Goal: Task Accomplishment & Management: Manage account settings

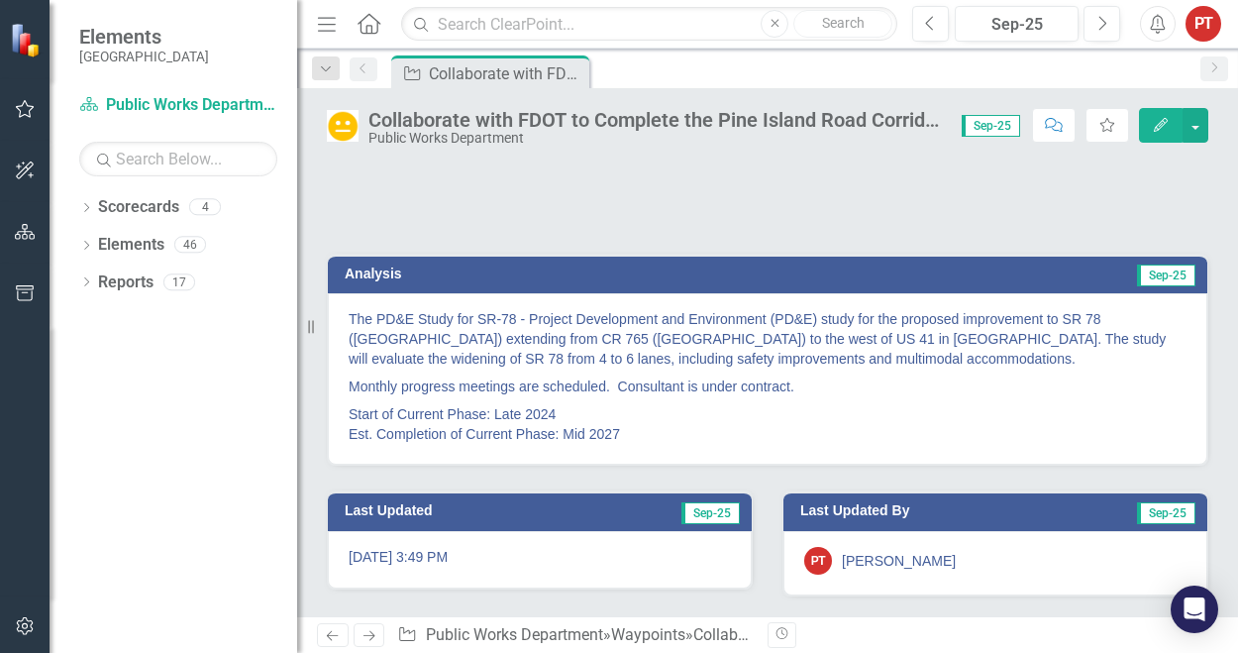
scroll to position [171, 0]
click at [1096, 424] on p "Start of Current Phase: Late 2024 Est. Completion of Current Phase: Mid 2027" at bounding box center [768, 422] width 838 height 44
click at [646, 432] on p "Start of Current Phase: Late 2024 Est. Completion of Current Phase: Mid 2027" at bounding box center [768, 422] width 838 height 44
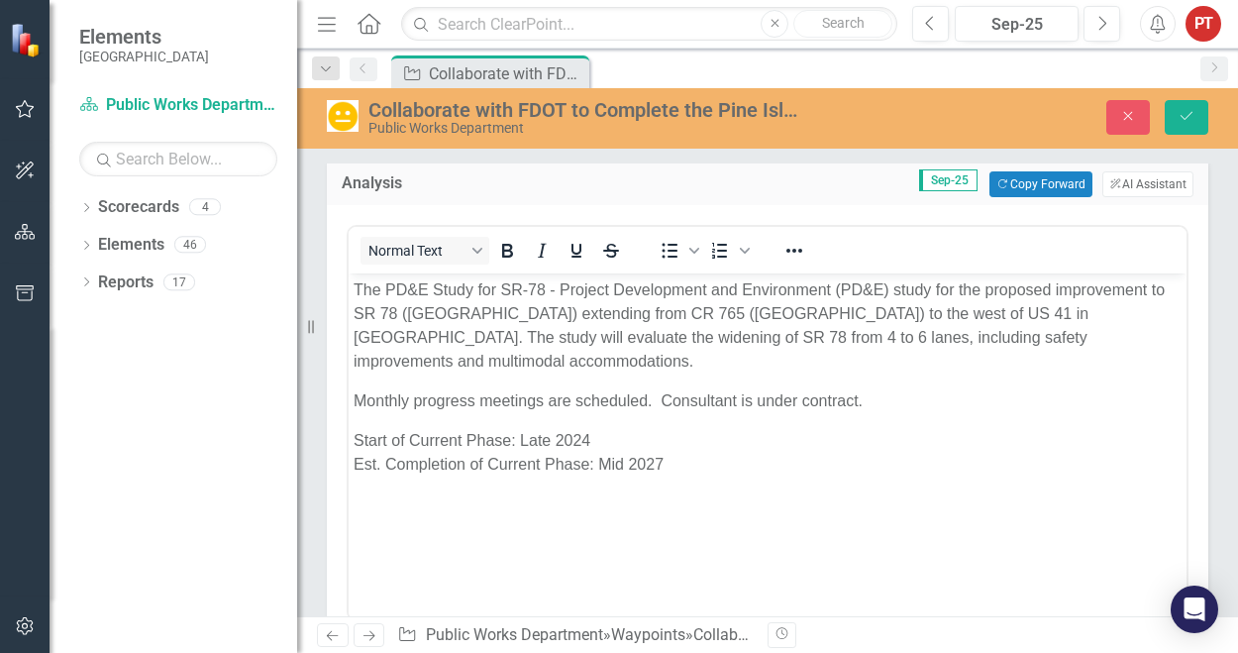
scroll to position [0, 0]
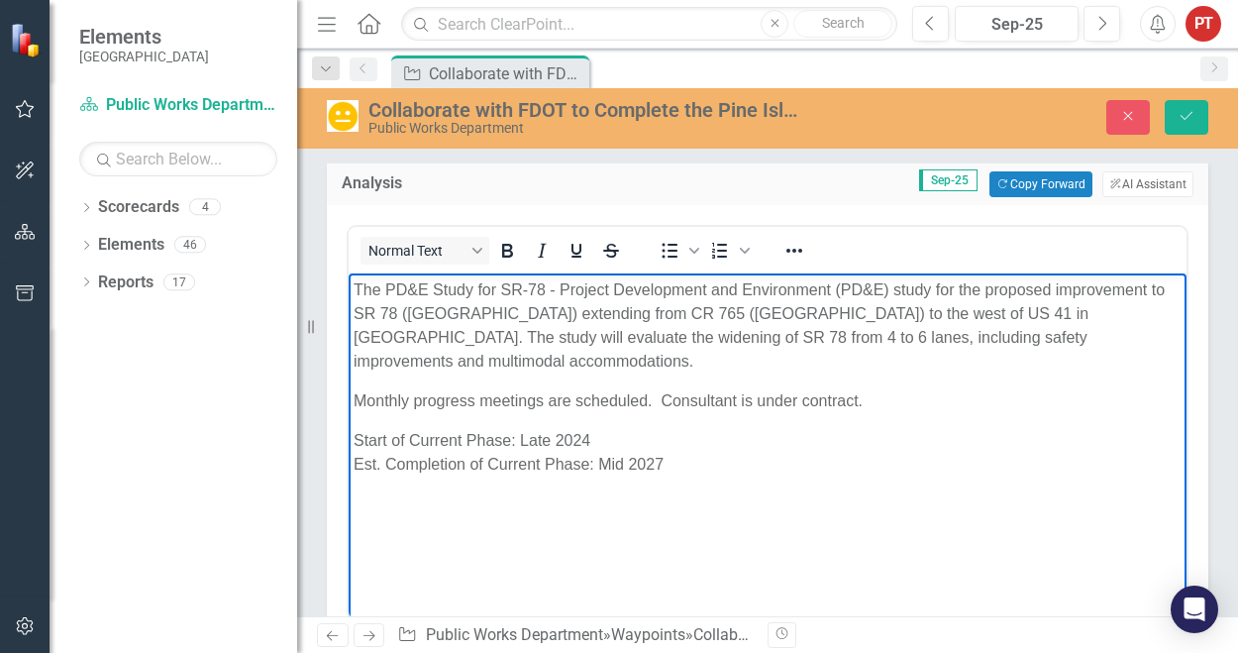
click at [707, 468] on p "Start of Current Phase: Late 2024 Est. Completion of Current Phase: Mid 2027" at bounding box center [767, 453] width 828 height 48
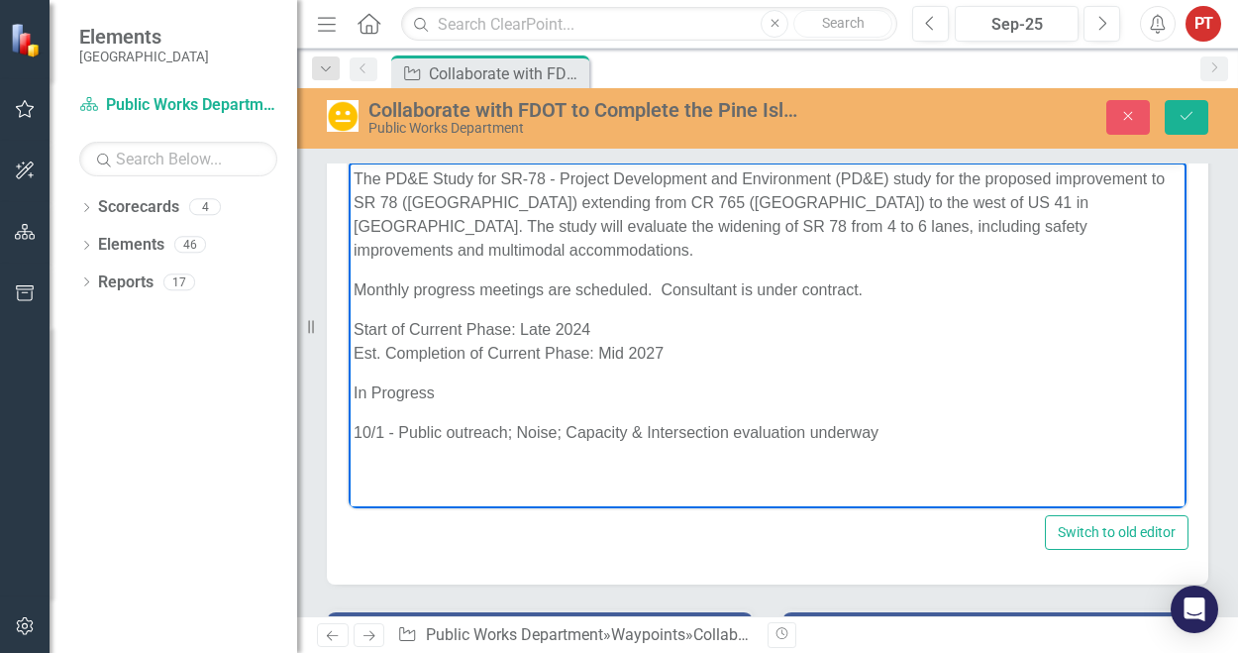
scroll to position [320, 0]
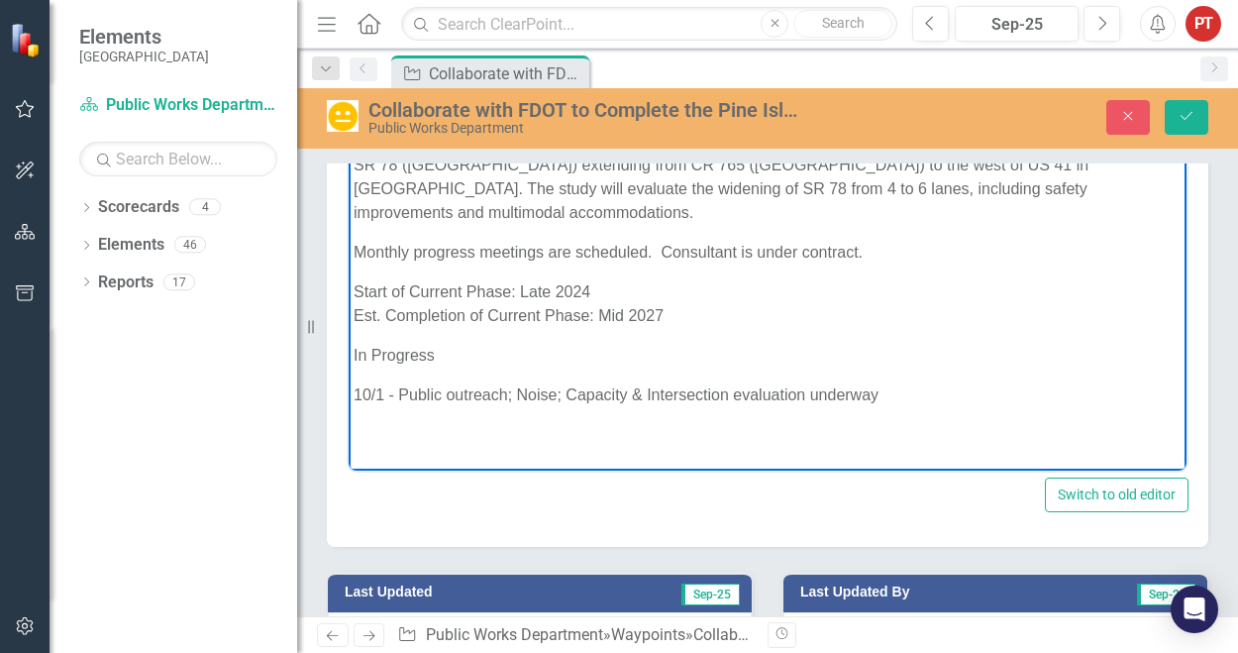
drag, startPoint x: 452, startPoint y: 357, endPoint x: 576, endPoint y: 329, distance: 128.0
click at [453, 357] on p "In Progress" at bounding box center [767, 356] width 828 height 24
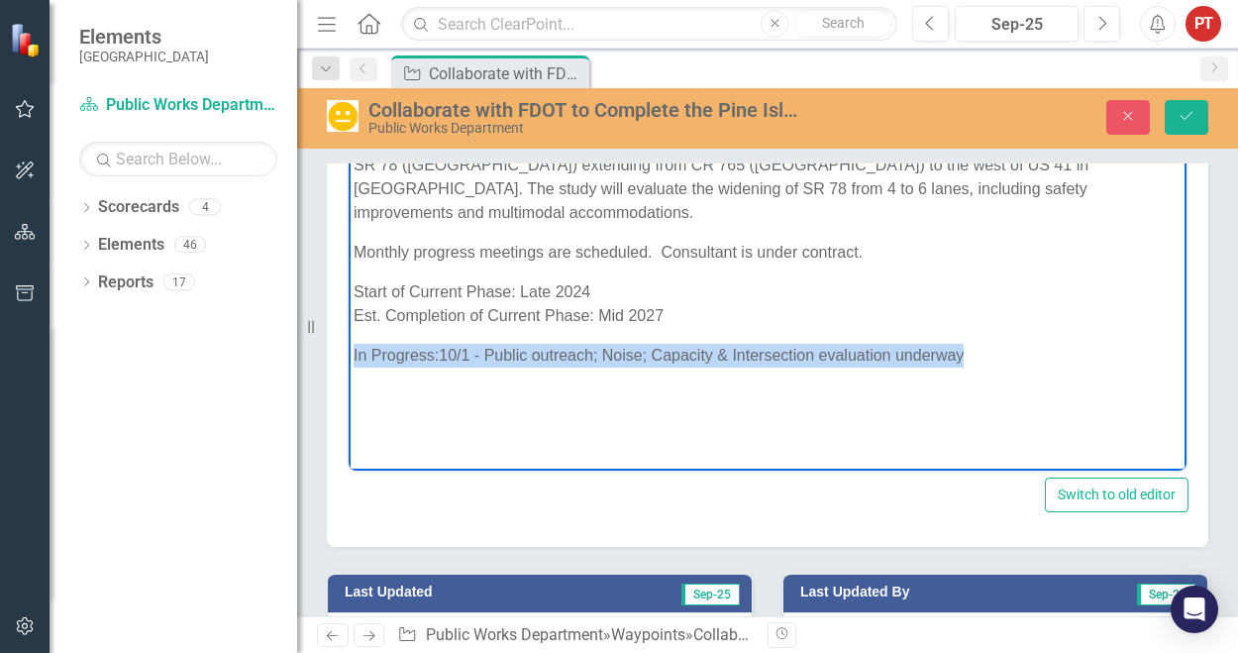
drag, startPoint x: 977, startPoint y: 354, endPoint x: 675, endPoint y: 590, distance: 383.1
click at [349, 363] on html "The PD&E Study for SR-78 - Project Development and Environment (PD&E) study for…" at bounding box center [768, 273] width 838 height 297
click at [505, 114] on icon "Bold" at bounding box center [507, 102] width 24 height 24
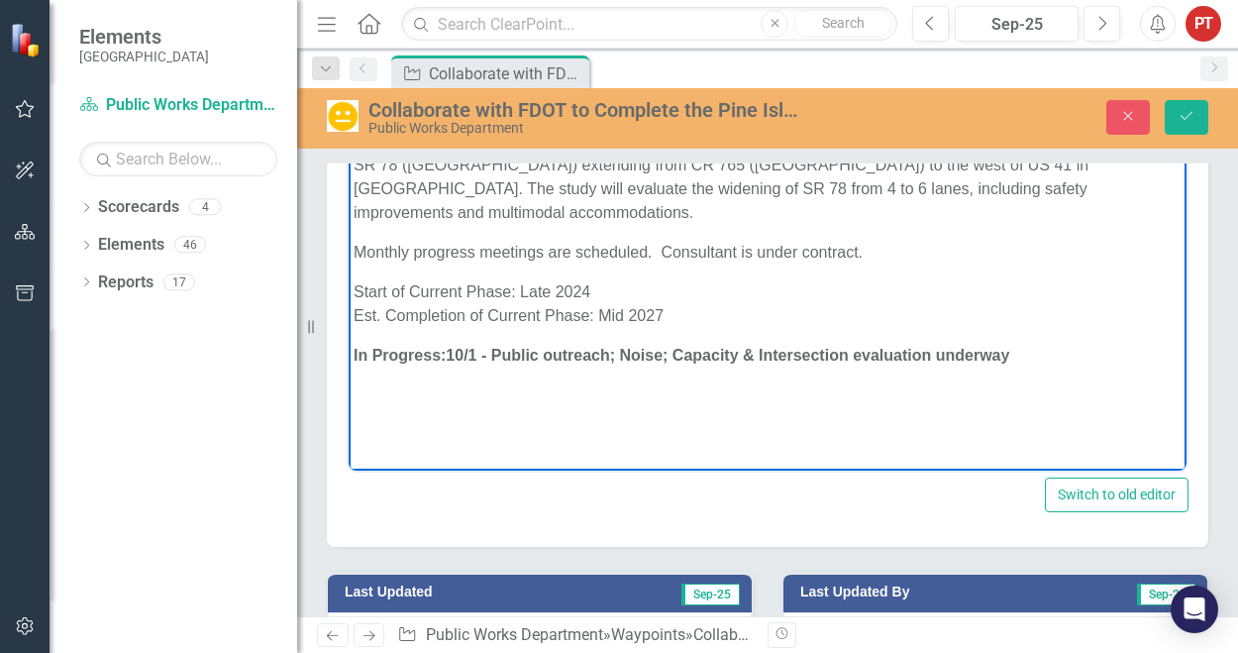
click at [728, 298] on p "Start of Current Phase: Late 2024 Est. Completion of Current Phase: Mid 2027" at bounding box center [767, 304] width 828 height 48
click at [1189, 115] on icon "Save" at bounding box center [1186, 116] width 18 height 14
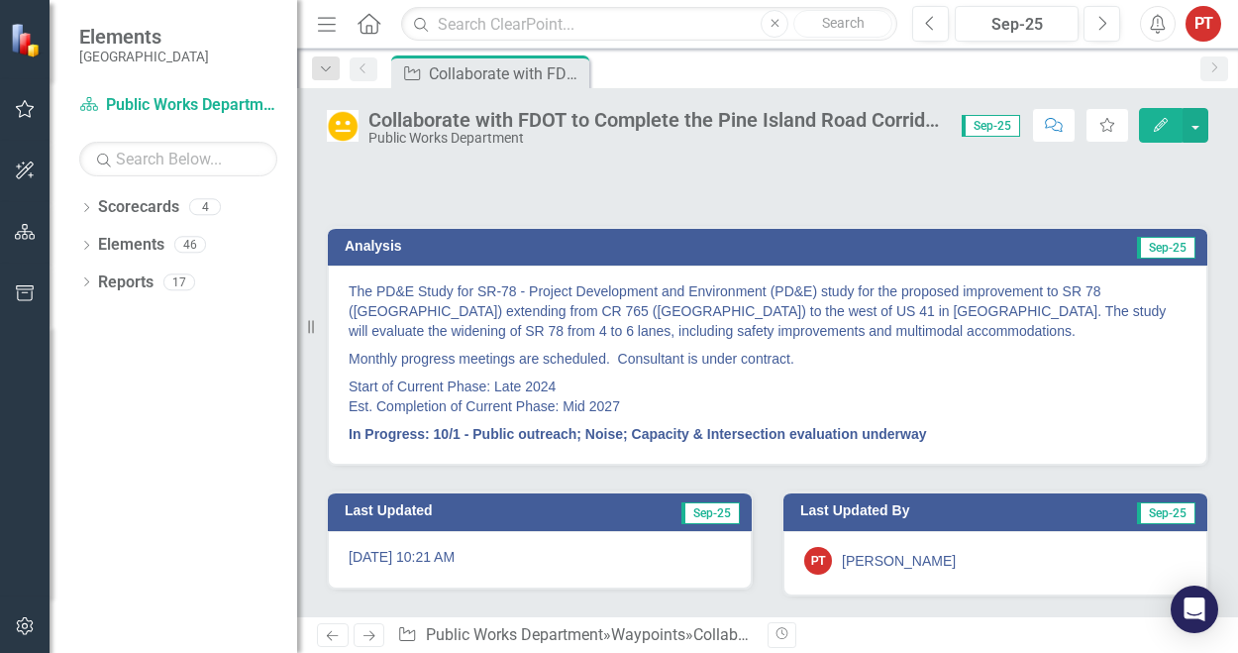
scroll to position [198, 0]
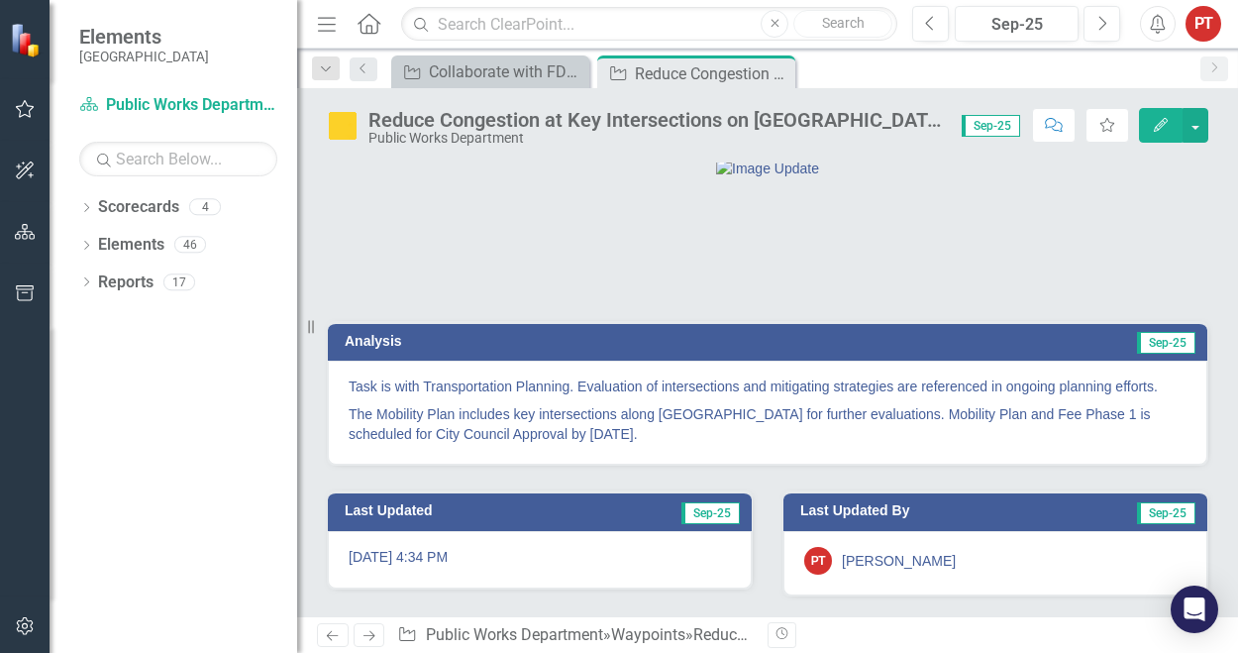
scroll to position [104, 0]
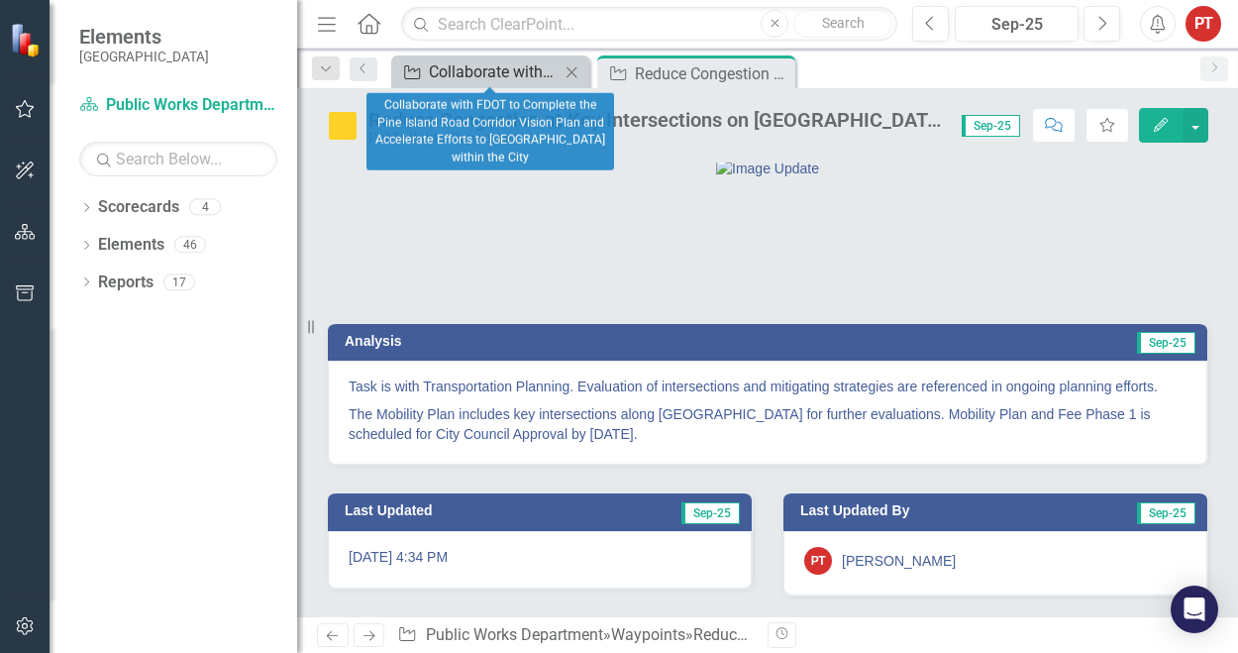
click at [505, 69] on div "Collaborate with FDOT to Complete the Pine Island Road Corridor Vision Plan and…" at bounding box center [494, 71] width 131 height 25
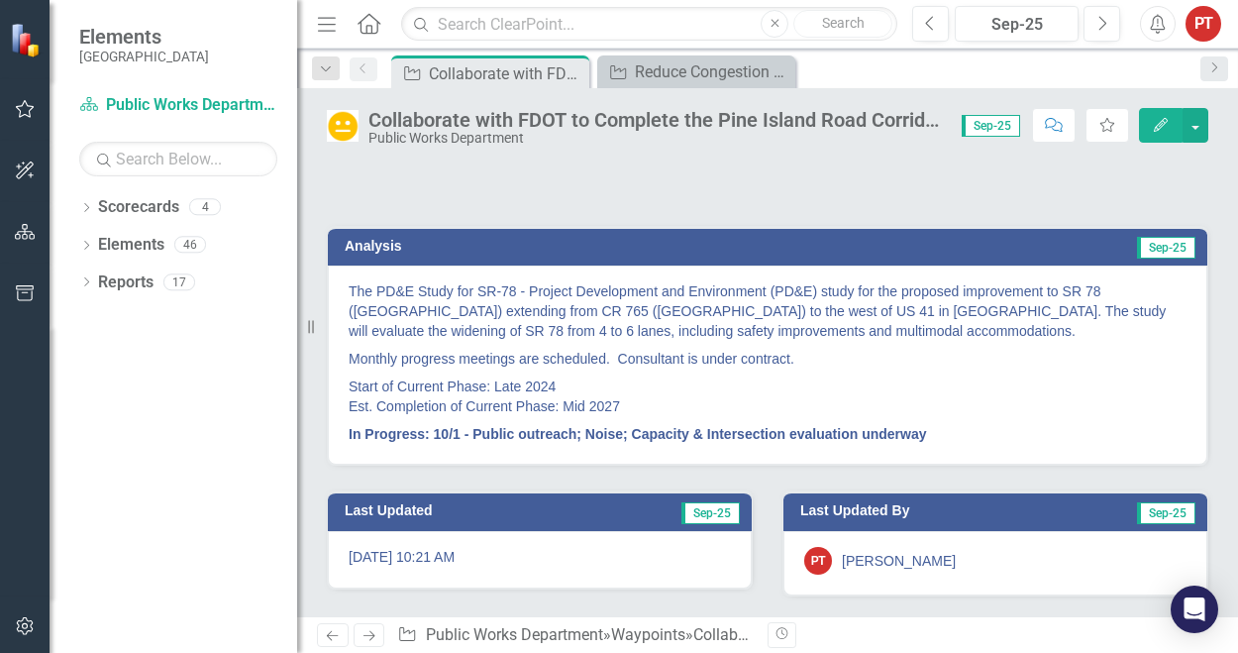
scroll to position [198, 0]
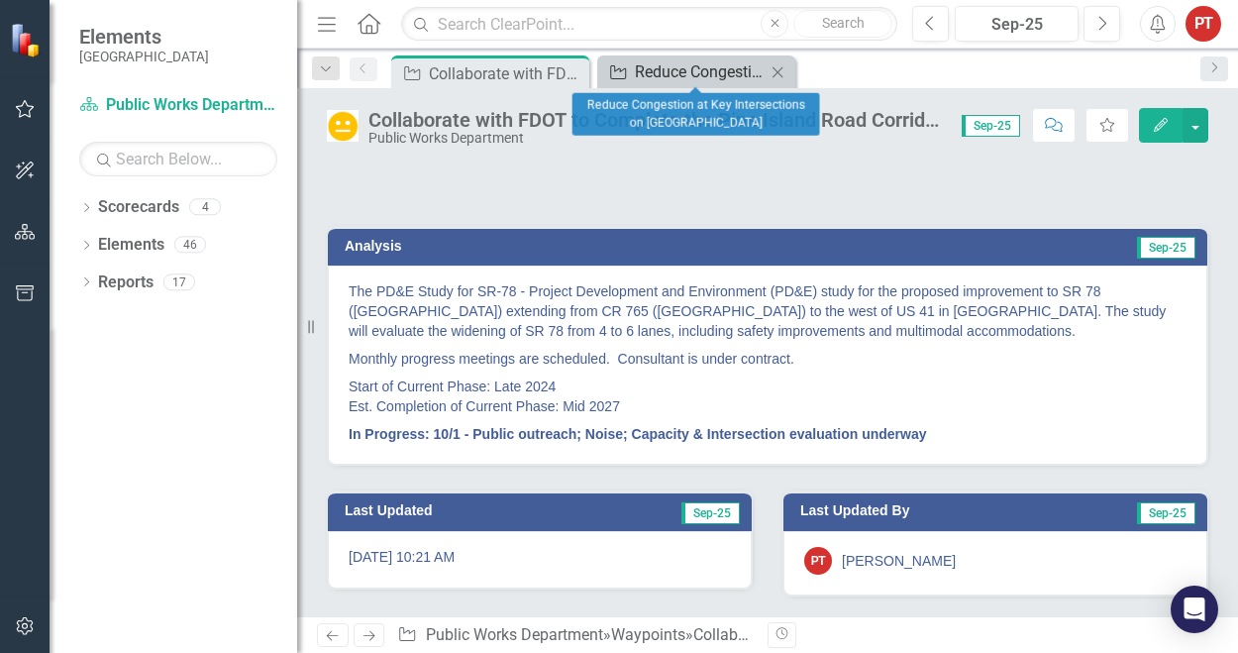
click at [694, 76] on div "Reduce Congestion at Key Intersections on [GEOGRAPHIC_DATA]" at bounding box center [700, 71] width 131 height 25
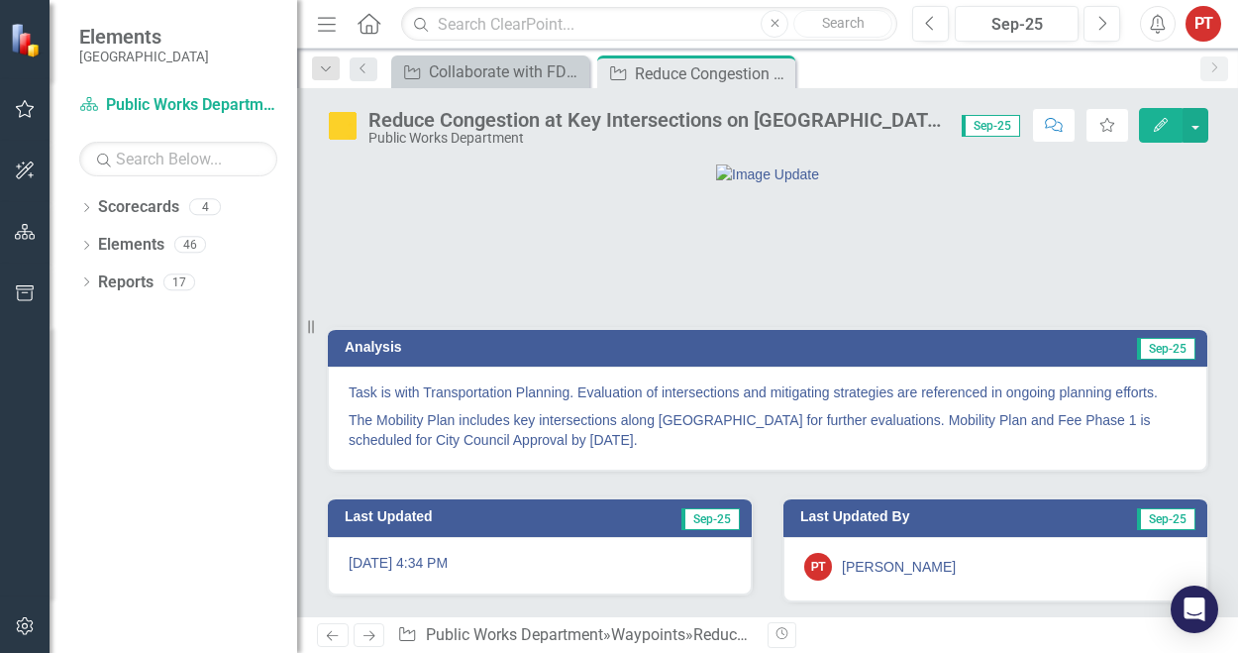
scroll to position [104, 0]
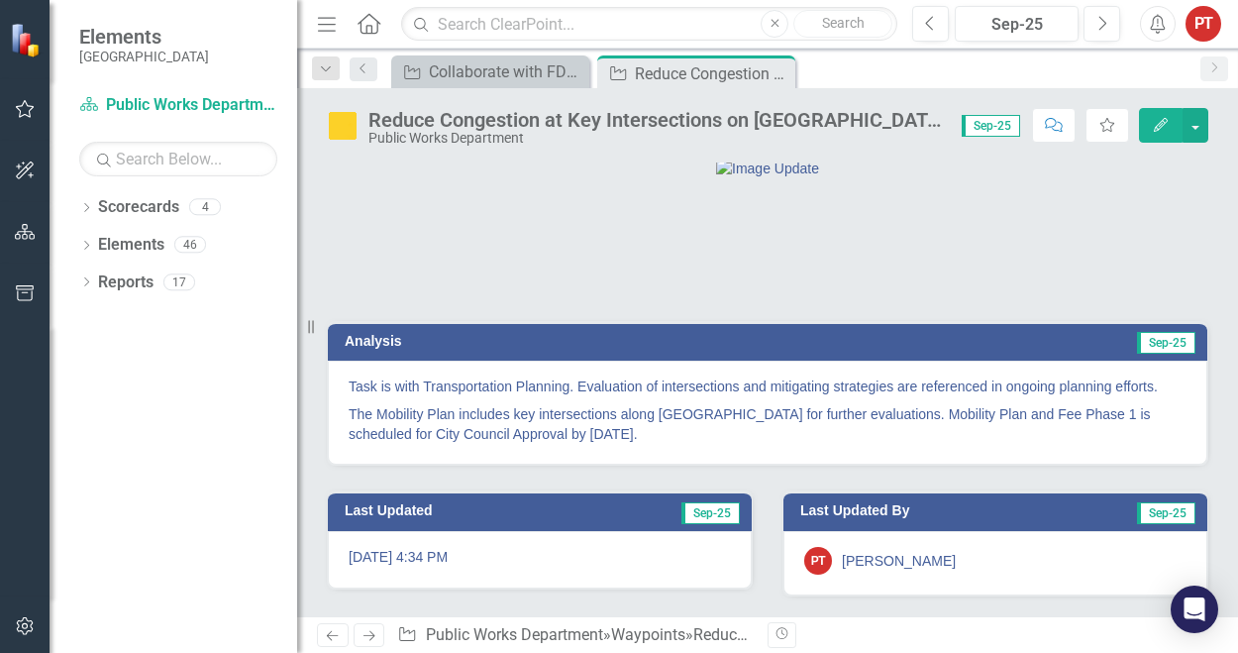
click at [743, 444] on p "The Mobility Plan includes key intersections along Veterans Memorial Parkway fo…" at bounding box center [768, 422] width 838 height 44
click at [1057, 456] on div "Task is with Transportation Planning. Evaluation of intersections and mitigatin…" at bounding box center [767, 412] width 879 height 104
click at [711, 437] on p "The Mobility Plan includes key intersections along Veterans Memorial Parkway fo…" at bounding box center [768, 422] width 838 height 44
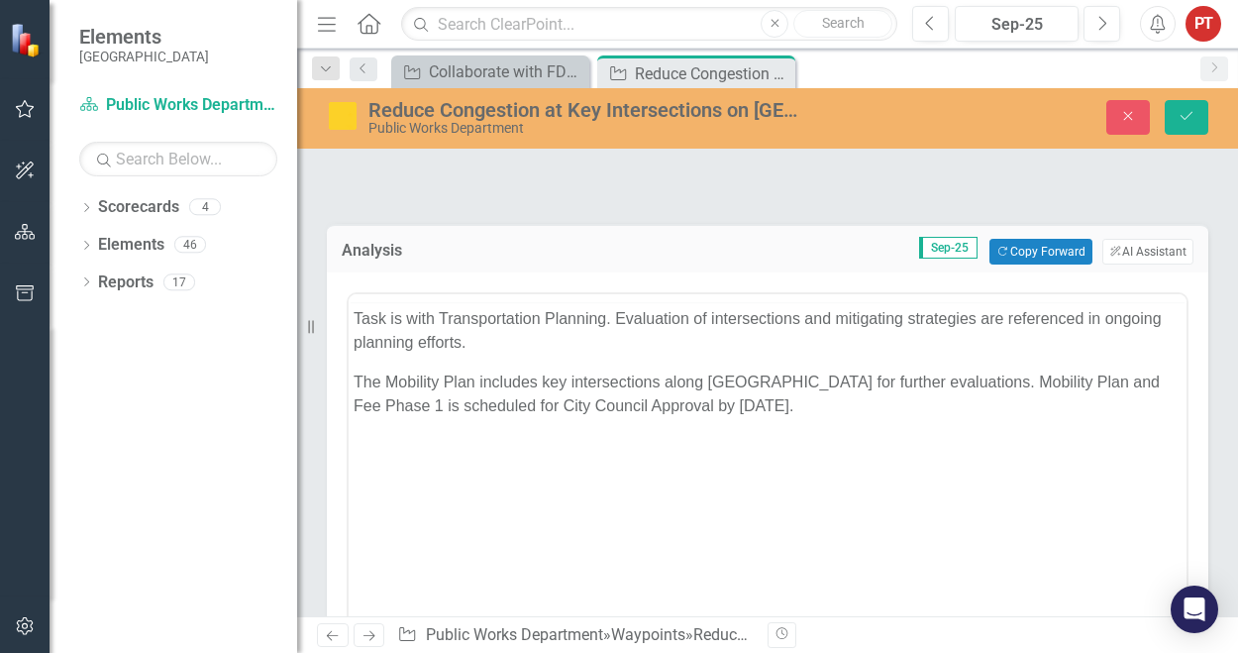
scroll to position [0, 0]
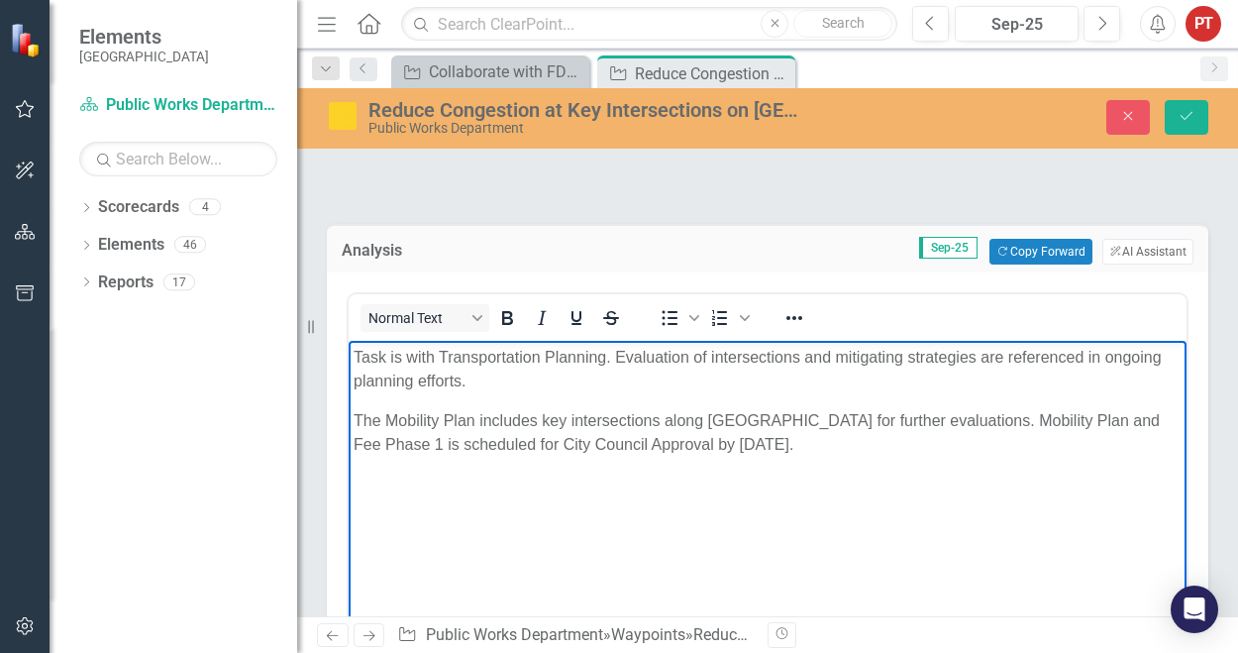
click at [920, 444] on p "The Mobility Plan includes key intersections along Veterans Memorial Parkway fo…" at bounding box center [767, 433] width 828 height 48
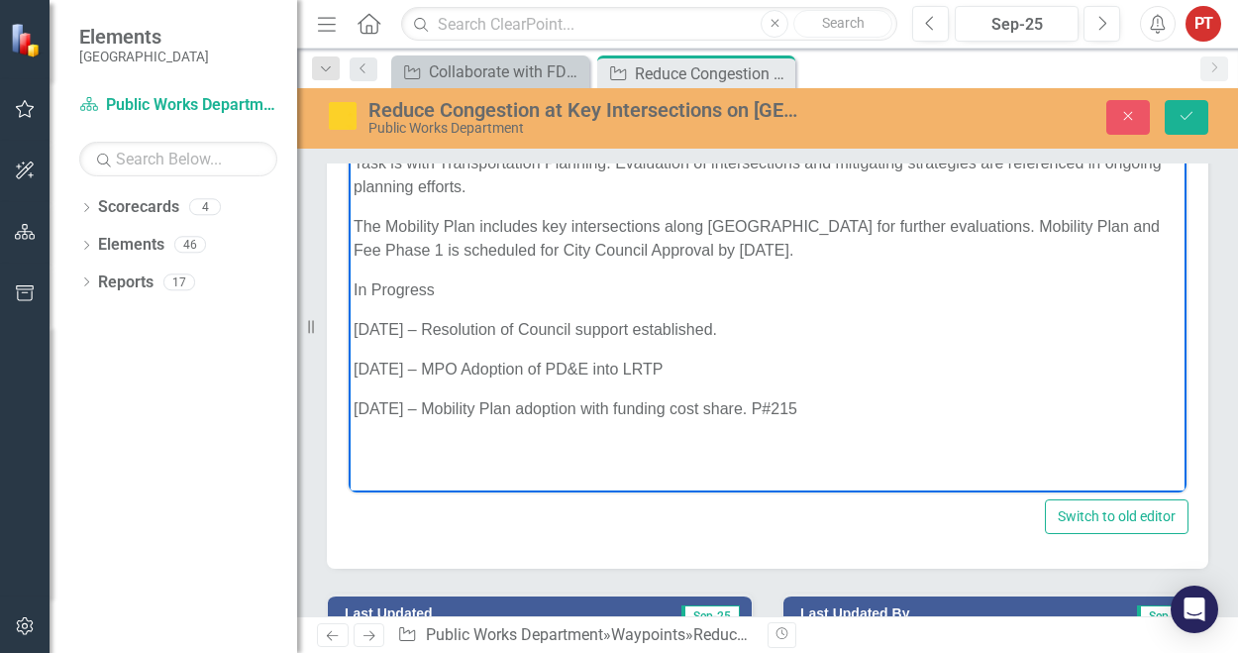
scroll to position [332, 0]
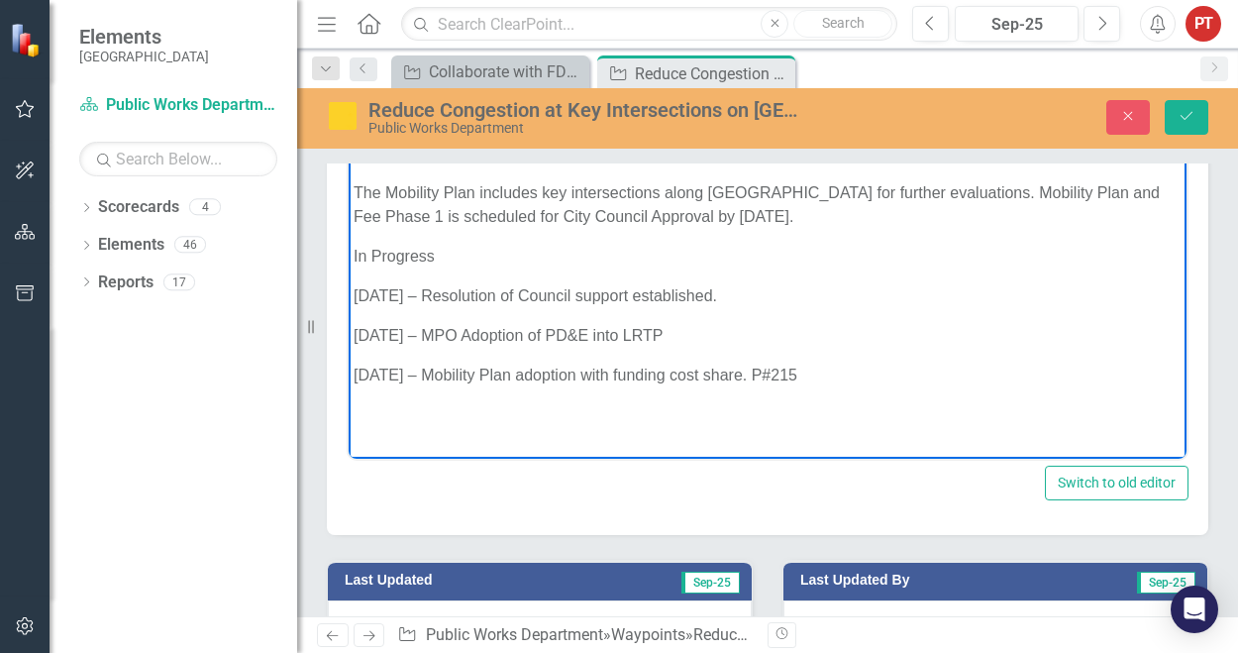
click at [617, 374] on p "9/25/25 – Mobility Plan adoption with funding cost share. P#215" at bounding box center [767, 375] width 828 height 24
click at [817, 377] on p "9/25/25 – Mobility Plan adoption with funding cost share. P#215" at bounding box center [767, 375] width 828 height 24
click at [960, 218] on p "The Mobility Plan includes key intersections along Veterans Memorial Parkway fo…" at bounding box center [767, 205] width 828 height 48
click at [1089, 363] on p "9/25/25 – Mobility Plan adoption with funding cost share" at bounding box center [767, 375] width 828 height 24
drag, startPoint x: 790, startPoint y: 383, endPoint x: 352, endPoint y: 237, distance: 461.5
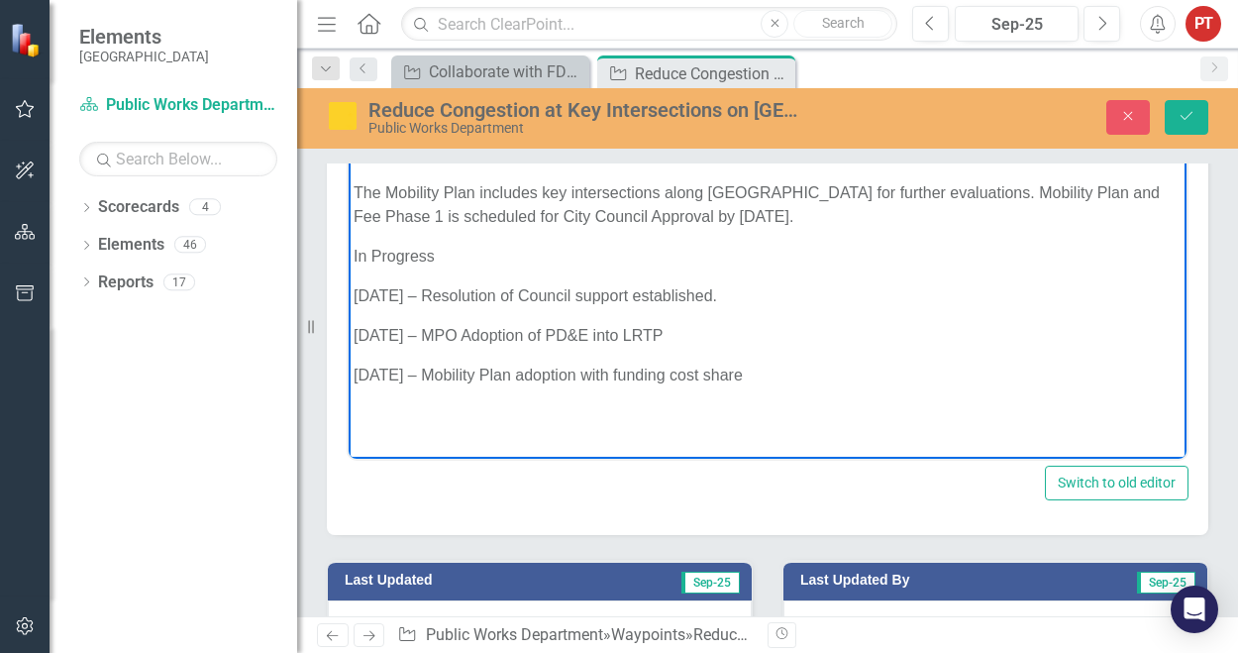
click at [352, 237] on body "Task is with Transportation Planning. Evaluation of intersections and mitigatin…" at bounding box center [768, 261] width 838 height 297
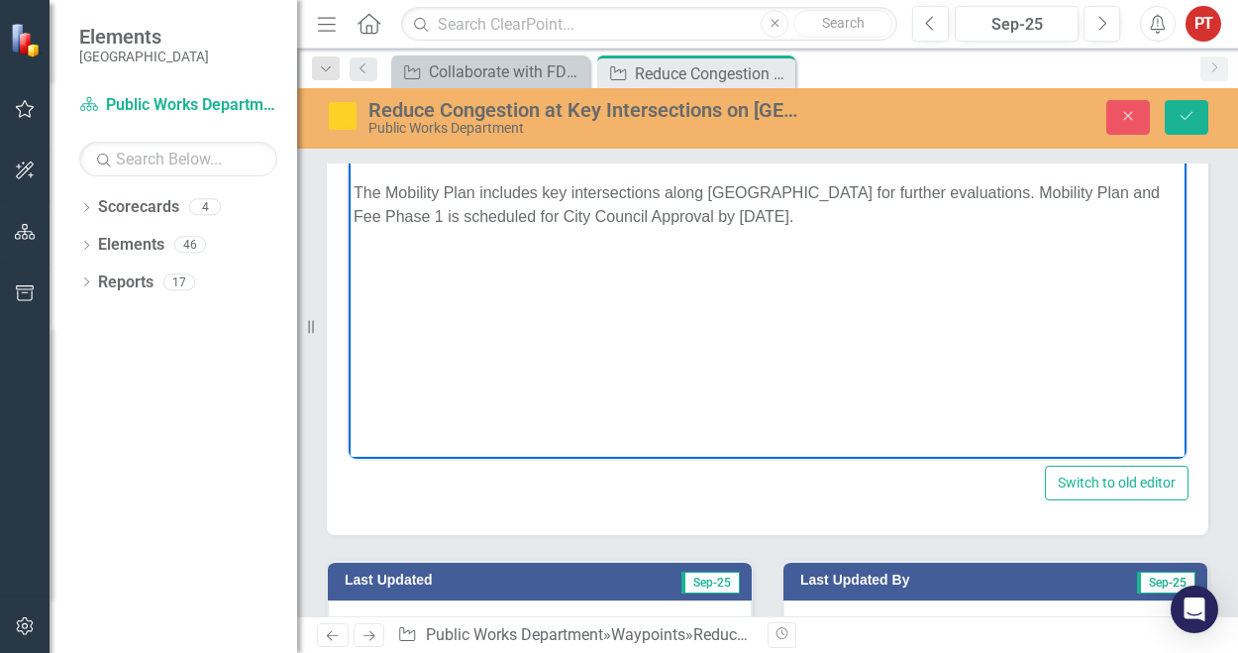
click at [470, 223] on p "The Mobility Plan includes key intersections along Veterans Memorial Parkway fo…" at bounding box center [767, 205] width 828 height 48
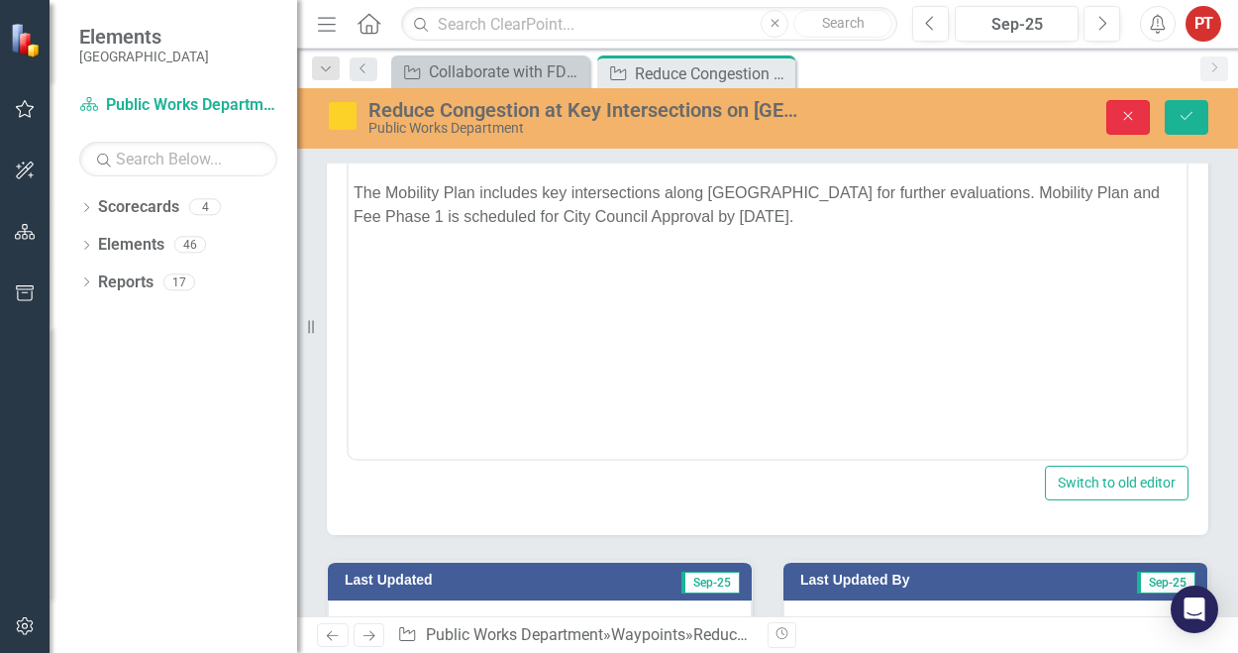
click at [1133, 122] on button "Close" at bounding box center [1128, 117] width 44 height 35
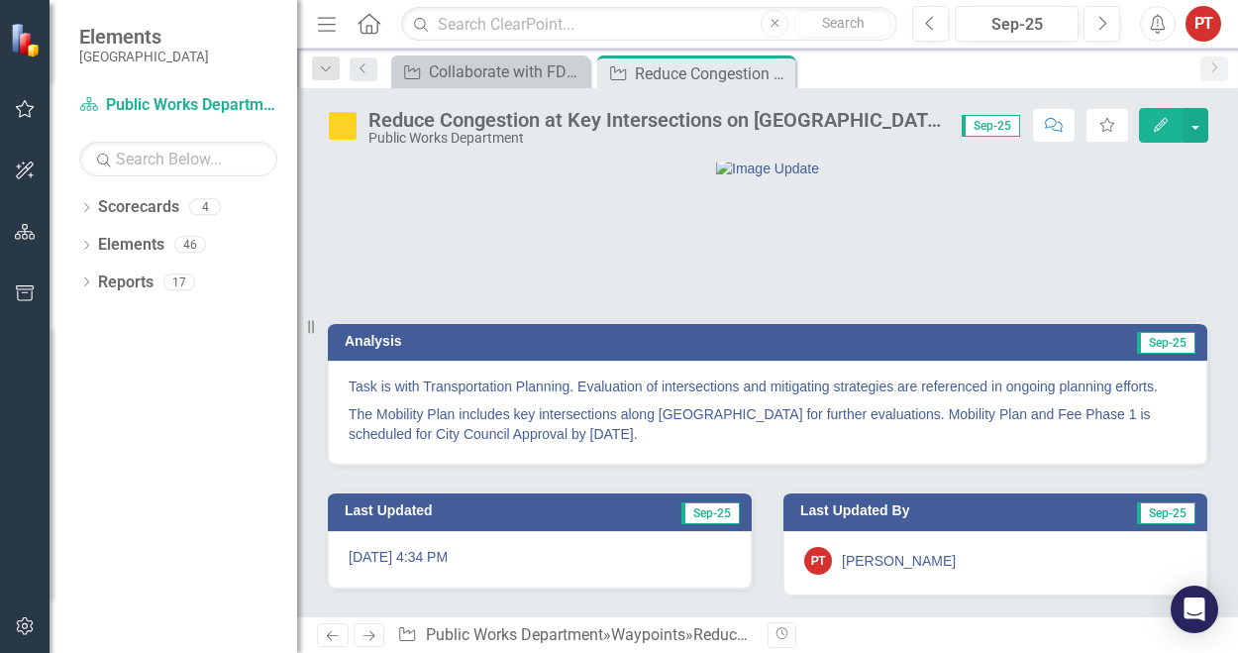
click at [784, 402] on p "The Mobility Plan includes key intersections along Veterans Memorial Parkway fo…" at bounding box center [768, 422] width 838 height 44
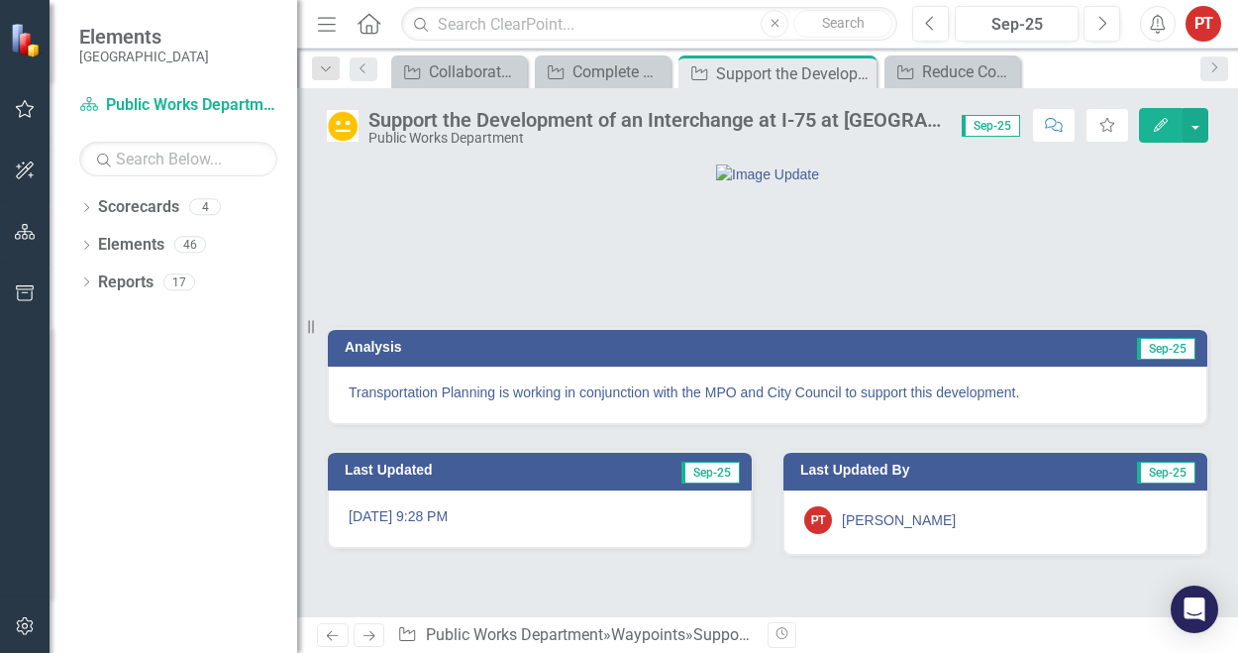
scroll to position [57, 0]
click at [1077, 302] on div at bounding box center [767, 273] width 881 height 57
click at [980, 402] on p "Transportation Planning is working in conjunction with the MPO and City Council…" at bounding box center [768, 392] width 838 height 20
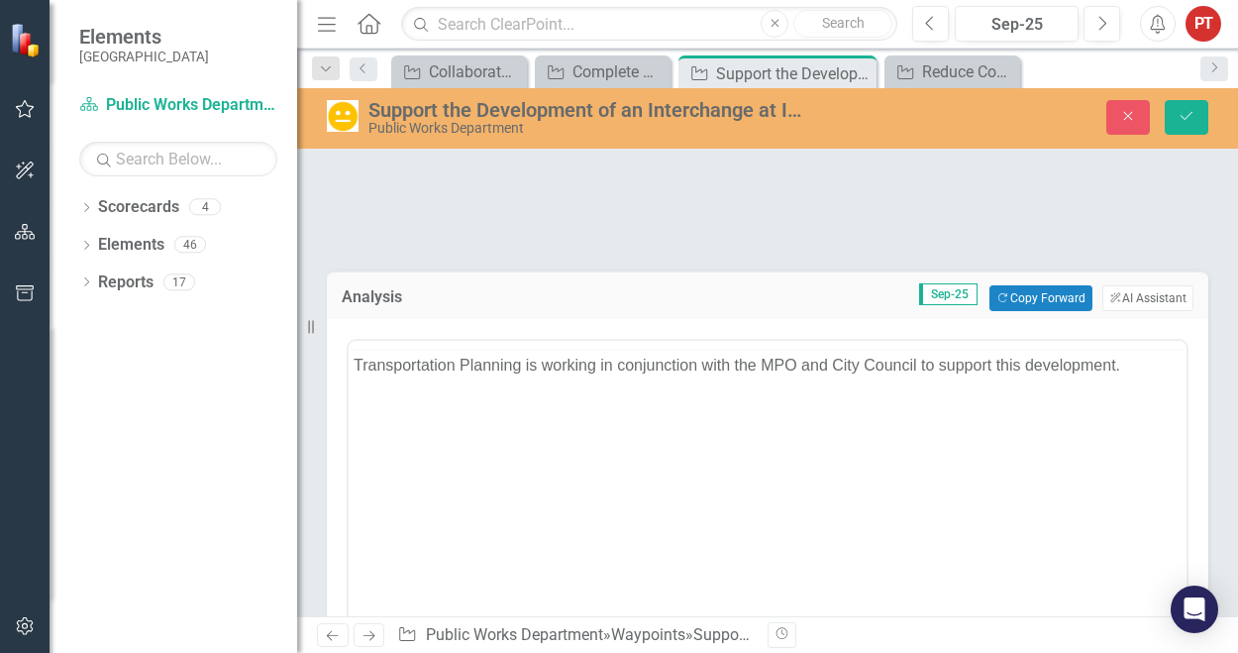
scroll to position [0, 0]
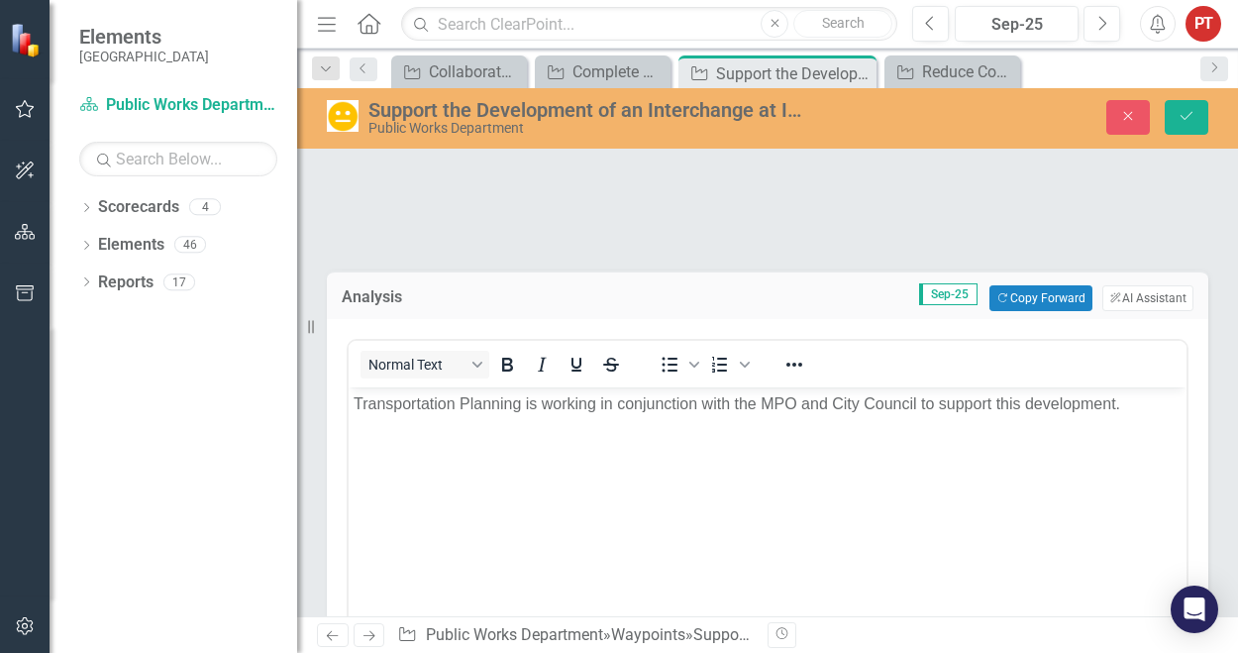
click at [1142, 400] on p "Transportation Planning is working in conjunction with the MPO and City Council…" at bounding box center [767, 404] width 828 height 24
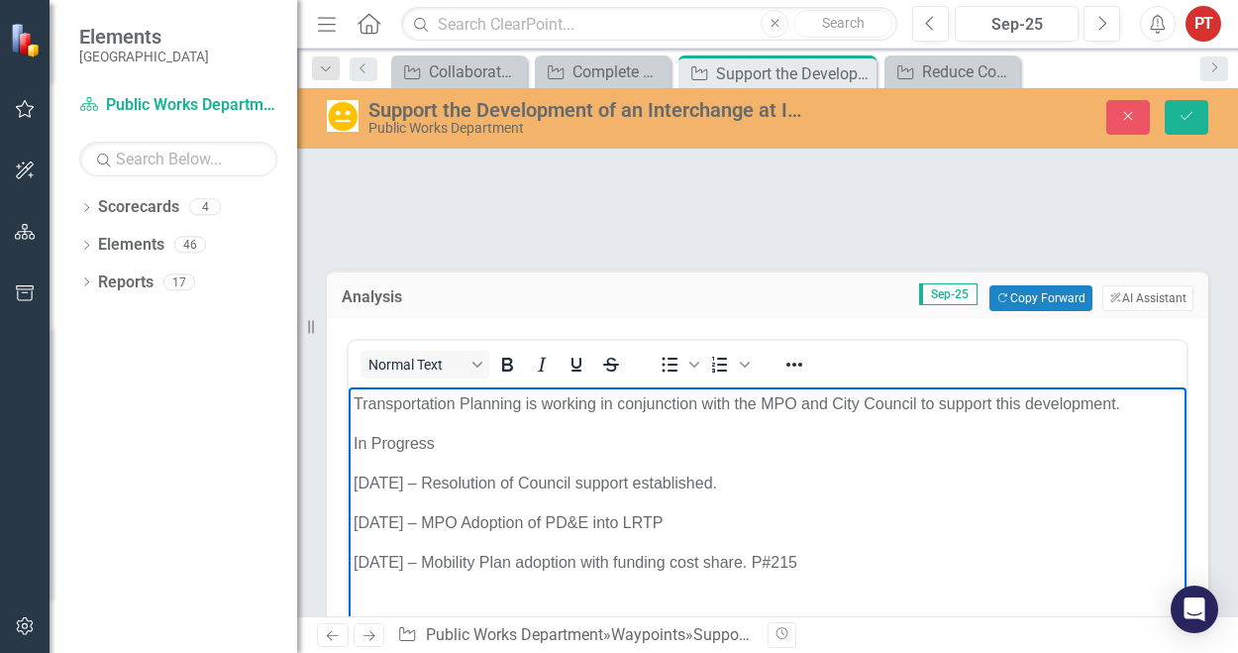
scroll to position [95, 0]
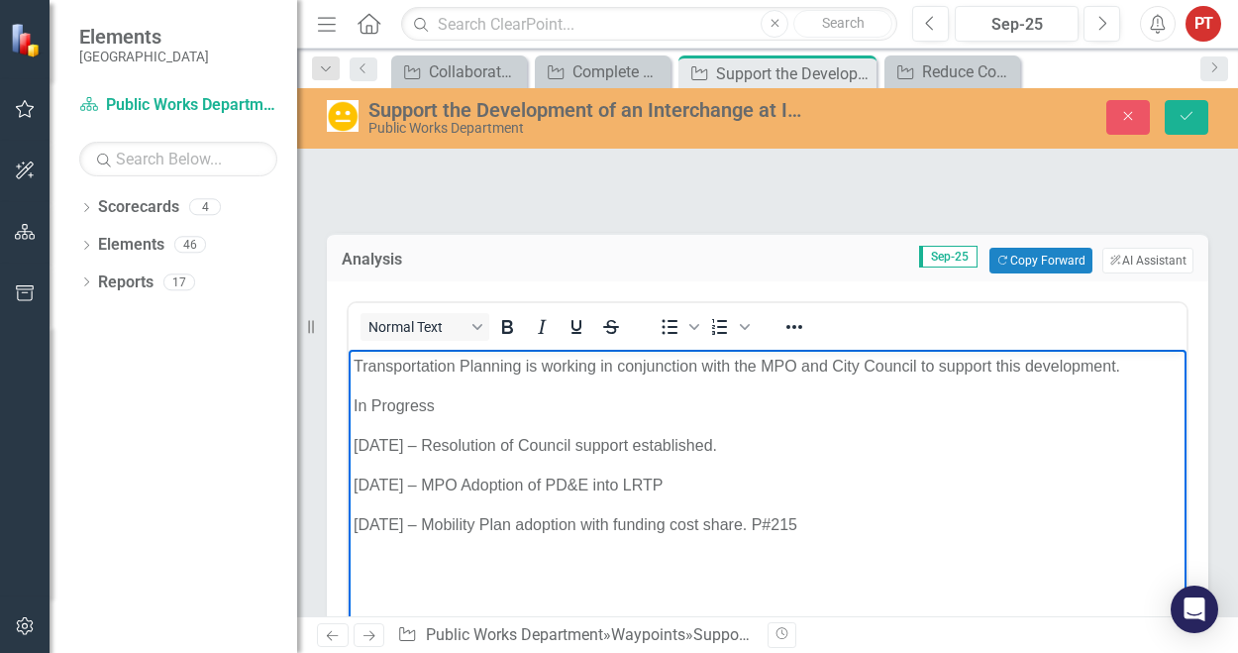
click at [608, 411] on p "In Progress" at bounding box center [767, 406] width 828 height 24
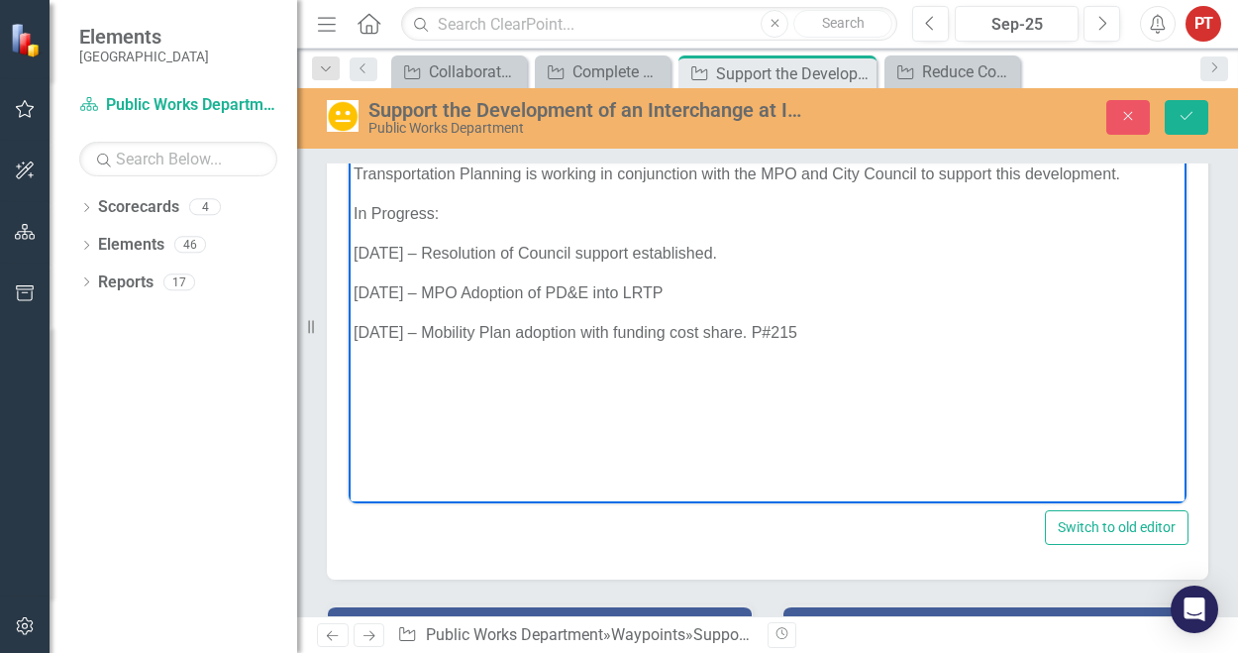
scroll to position [297, 0]
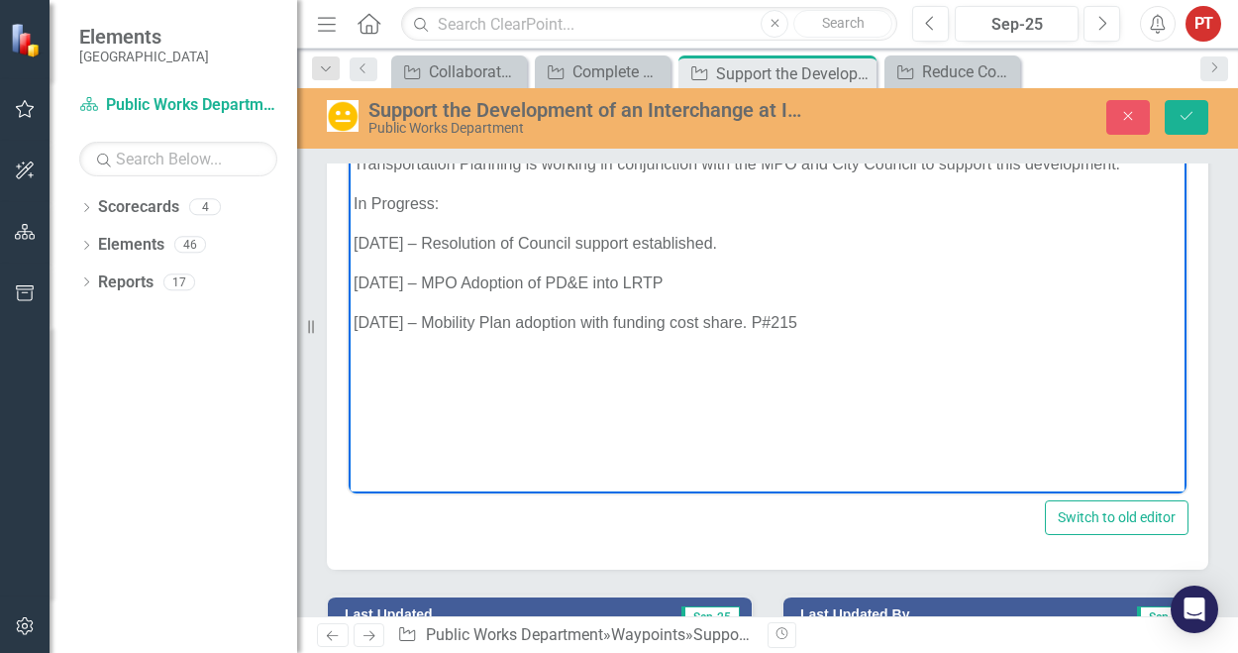
click at [694, 323] on p "9/25/25 – Mobility Plan adoption with funding cost share. P#215" at bounding box center [767, 323] width 828 height 24
drag, startPoint x: 843, startPoint y: 318, endPoint x: 854, endPoint y: 308, distance: 14.7
click at [843, 318] on p "9/25/25 – Mobility Plan adoption with funding cost share. P#215" at bounding box center [767, 323] width 828 height 24
drag, startPoint x: 378, startPoint y: 316, endPoint x: 482, endPoint y: 303, distance: 104.8
click at [378, 316] on p "9/25/25 – Mobility Plan adoption with funding cost share" at bounding box center [767, 323] width 828 height 24
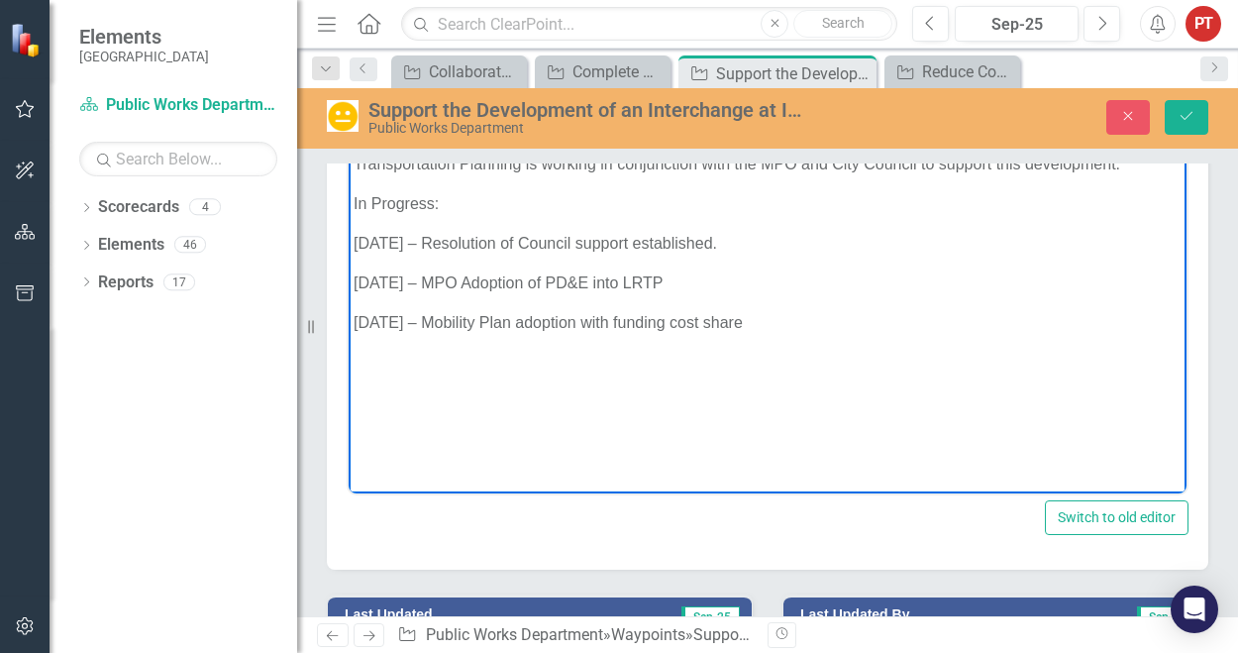
click at [593, 379] on body "Transportation Planning is working in conjunction with the MPO and City Council…" at bounding box center [768, 296] width 838 height 297
drag, startPoint x: 378, startPoint y: 320, endPoint x: 640, endPoint y: 238, distance: 274.0
click at [378, 319] on p "9/26/25 – Mobility Plan adoption with funding cost share" at bounding box center [767, 323] width 828 height 24
click at [643, 342] on body "Transportation Planning is working in conjunction with the MPO and City Council…" at bounding box center [768, 296] width 838 height 297
click at [1180, 117] on icon "Save" at bounding box center [1186, 116] width 18 height 14
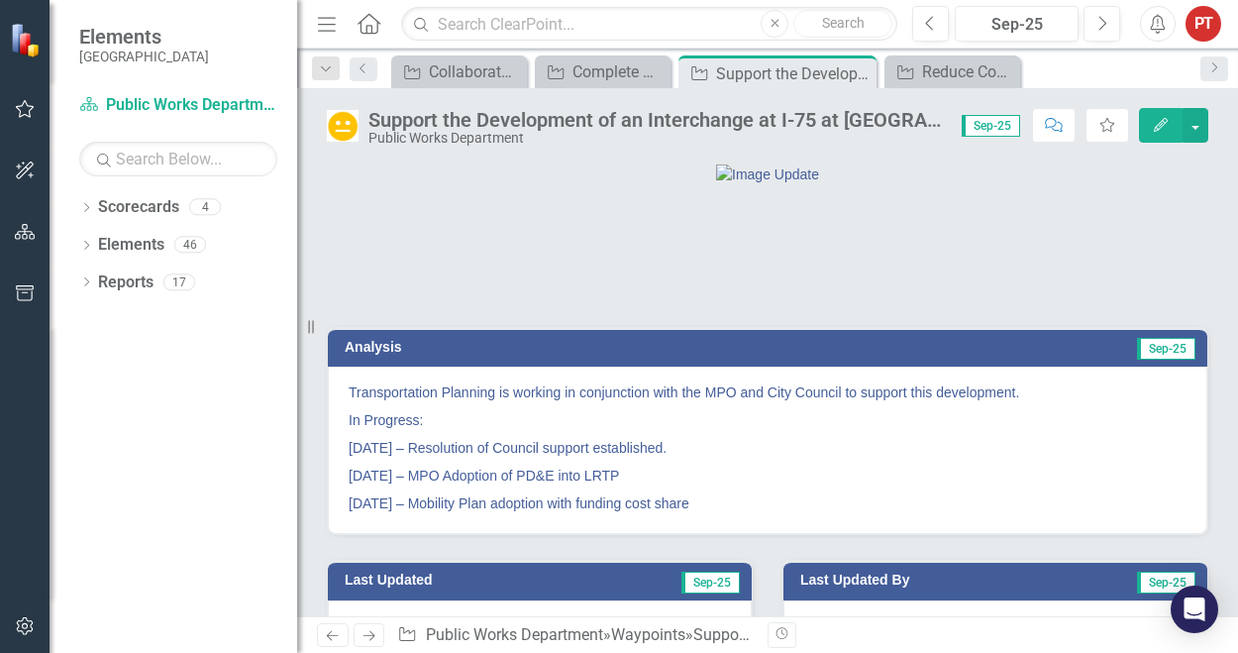
scroll to position [167, 0]
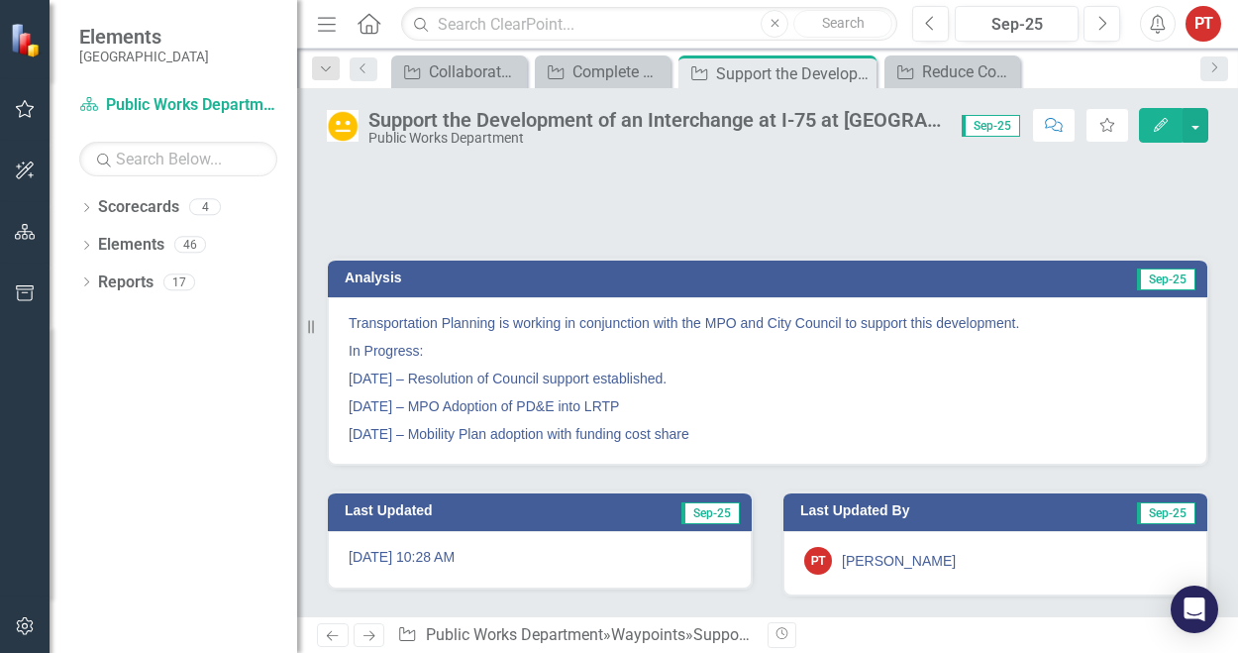
click at [1162, 389] on p "12/11/24 – Resolution of Council support established." at bounding box center [768, 378] width 838 height 28
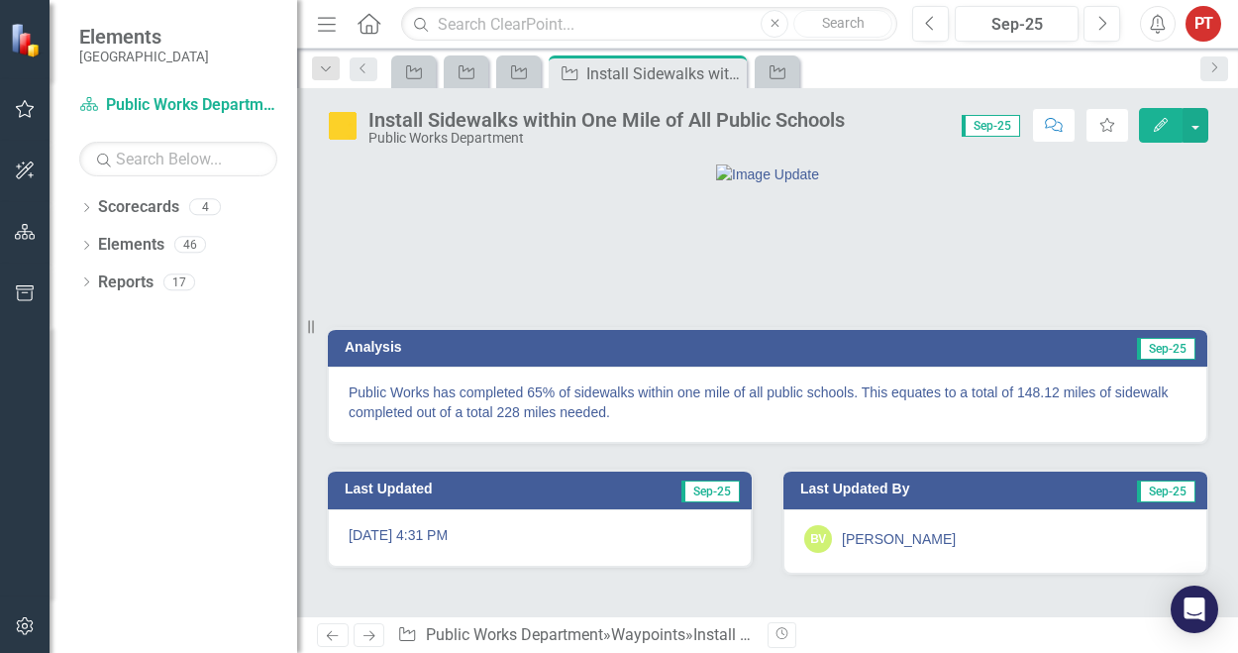
scroll to position [75, 0]
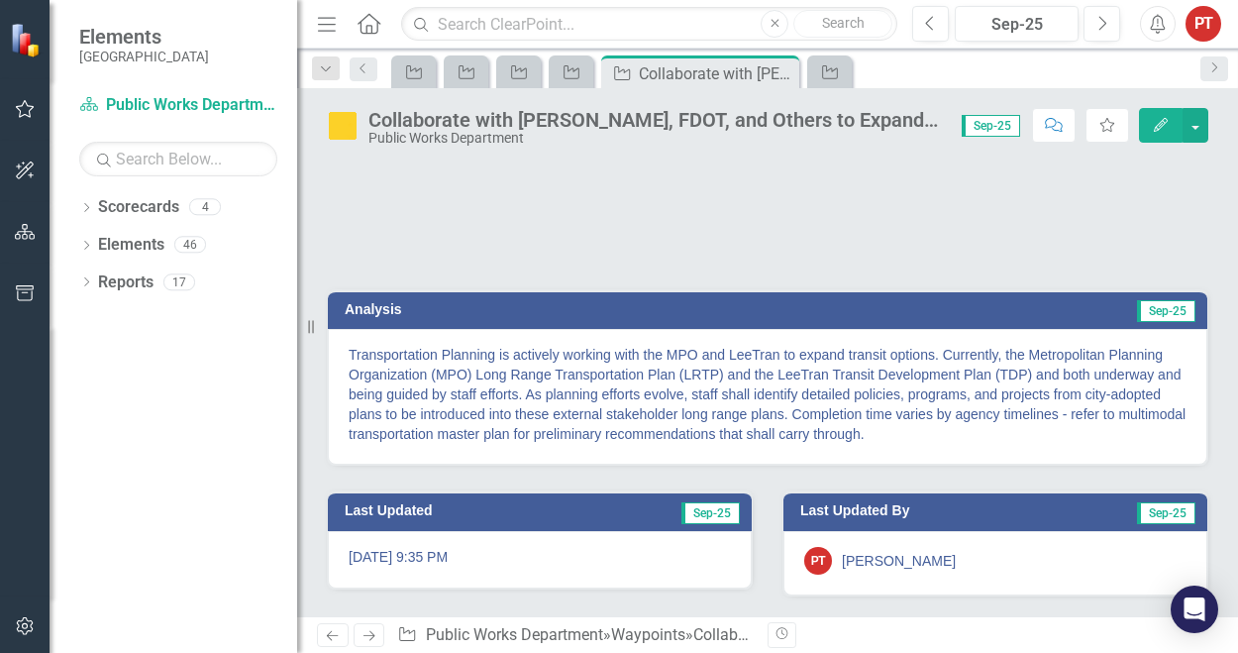
scroll to position [135, 0]
click at [1054, 421] on p "Transportation Planning is actively working with the MPO and LeeTran to expand …" at bounding box center [768, 394] width 838 height 99
click at [944, 439] on p "Transportation Planning is actively working with the MPO and LeeTran to expand …" at bounding box center [768, 394] width 838 height 99
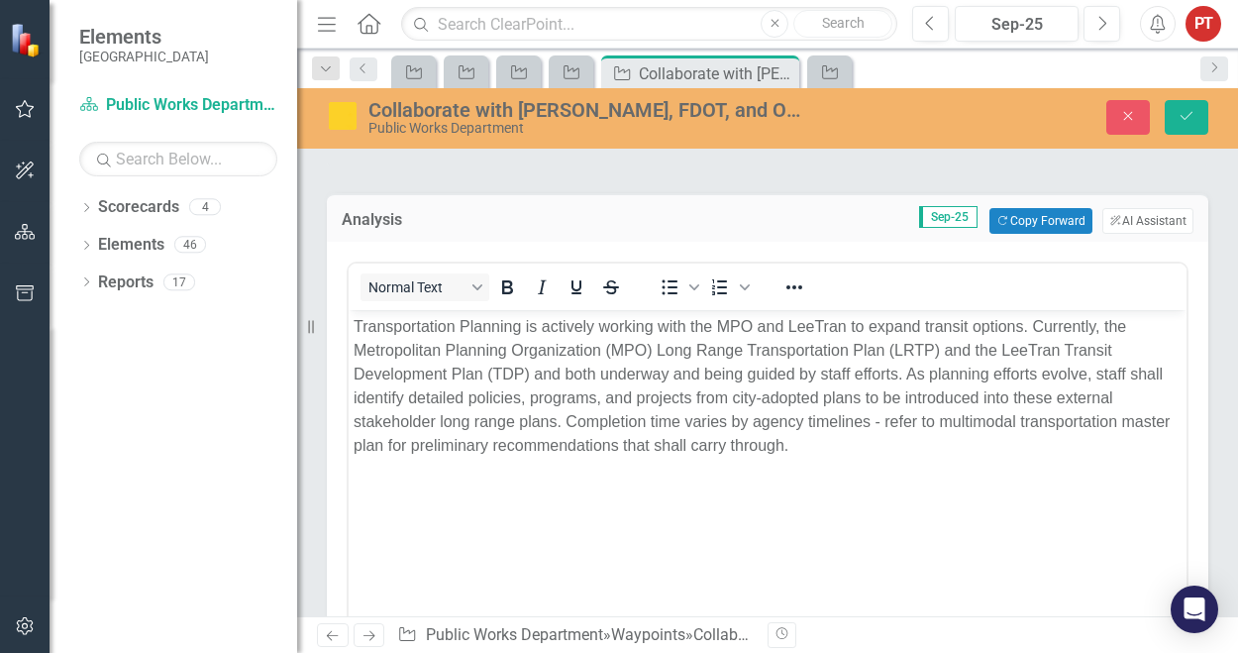
scroll to position [0, 0]
click at [884, 453] on p "Transportation Planning is actively working with the MPO and LeeTran to expand …" at bounding box center [767, 386] width 828 height 143
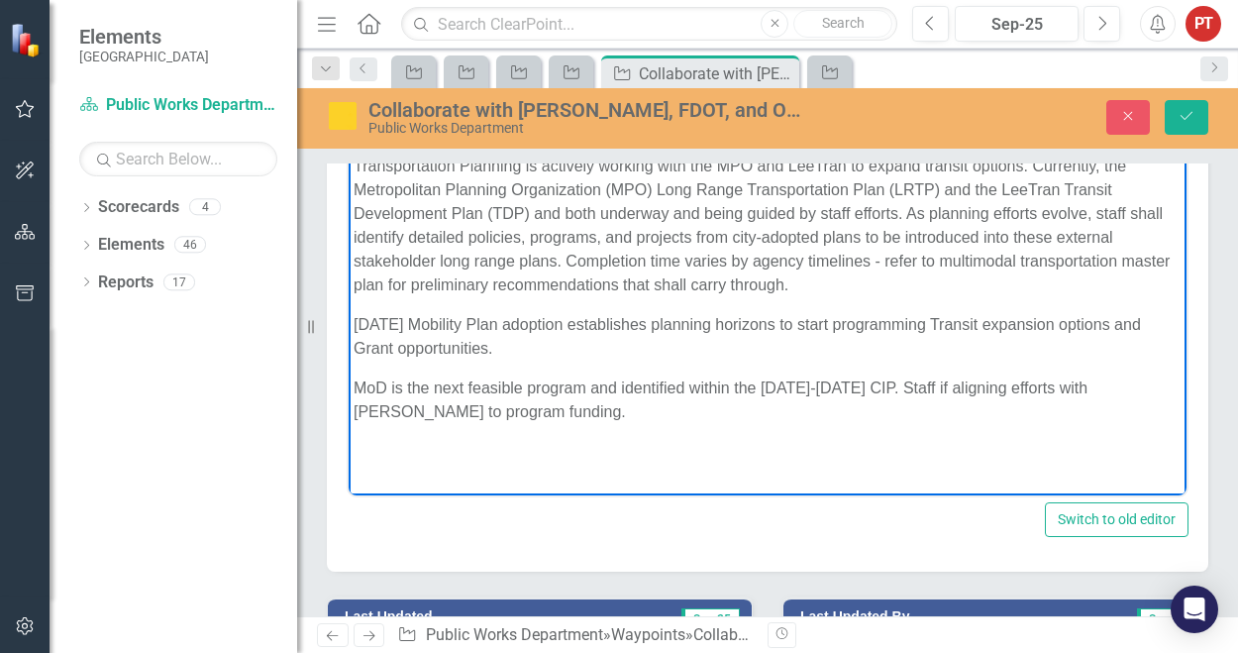
scroll to position [332, 0]
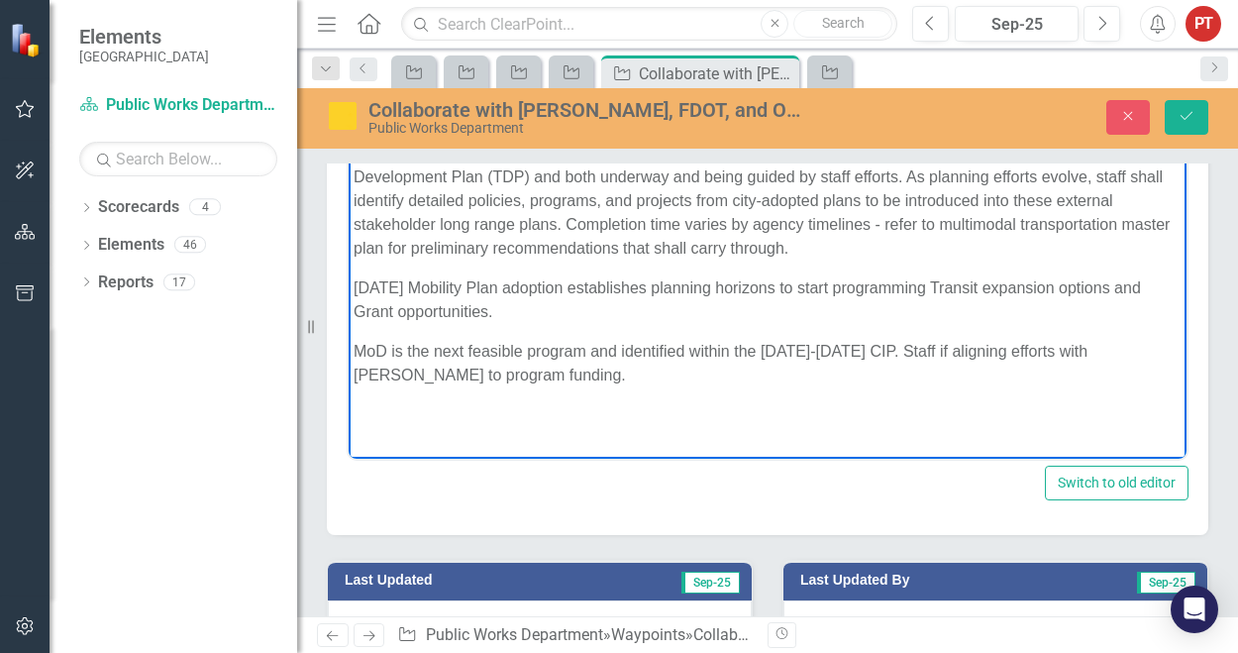
click at [357, 286] on p "9/25/25 Mobility Plan adoption establishes planning horizons to start programmi…" at bounding box center [767, 300] width 828 height 48
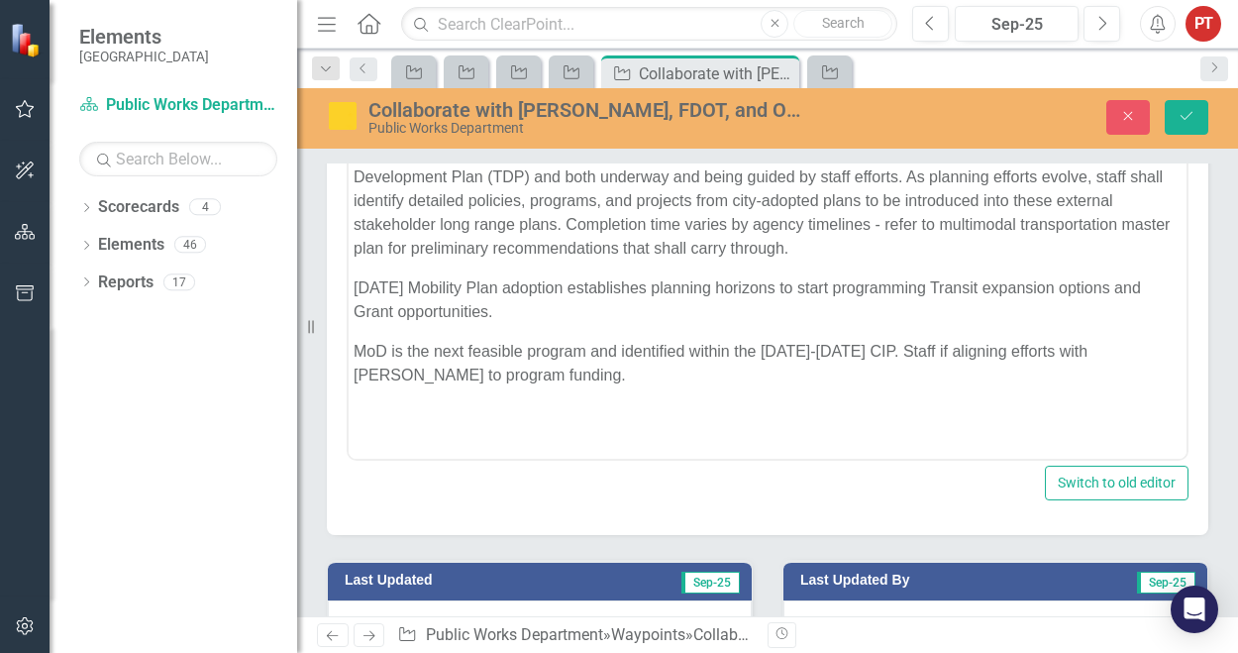
drag, startPoint x: 506, startPoint y: 7, endPoint x: 897, endPoint y: 187, distance: 430.6
click at [897, 109] on div "Normal Text To open the popup, press Shift+Enter To open the popup, press Shift…" at bounding box center [768, 89] width 838 height 39
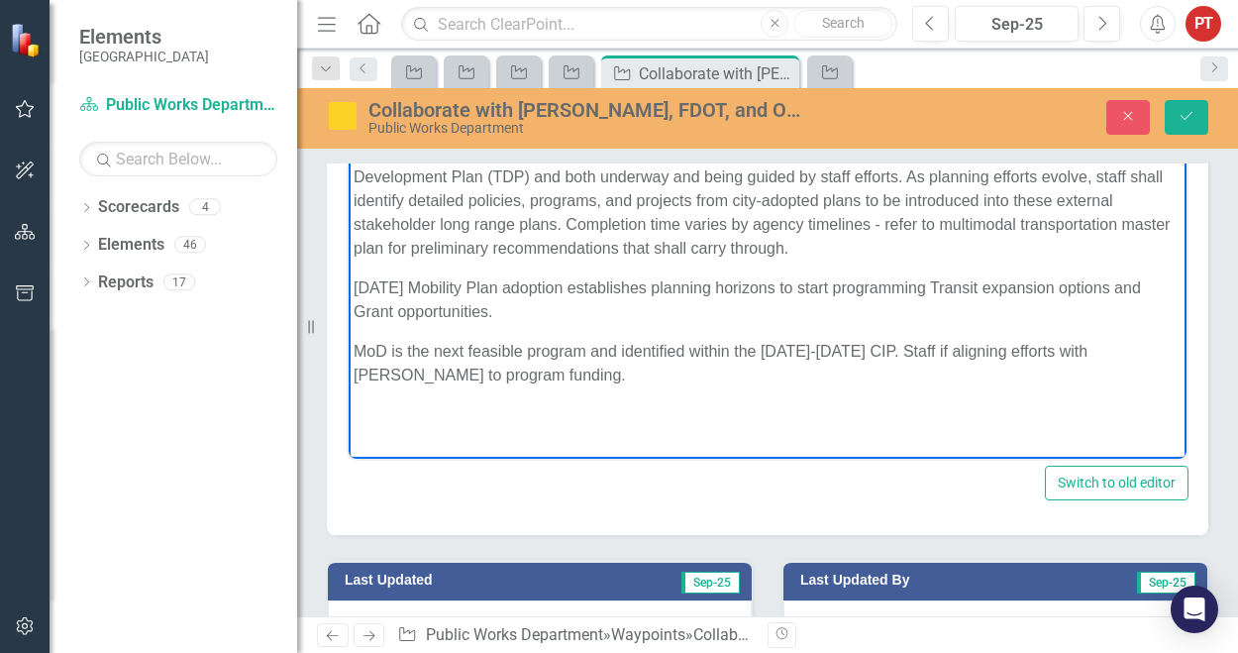
click at [415, 293] on p "9/25/25 Mobility Plan adoption establishes planning horizons to start programmi…" at bounding box center [767, 300] width 828 height 48
click at [353, 289] on p "9/25/25 Mobility Plan adoption establishes planning horizons to start programmi…" at bounding box center [767, 300] width 828 height 48
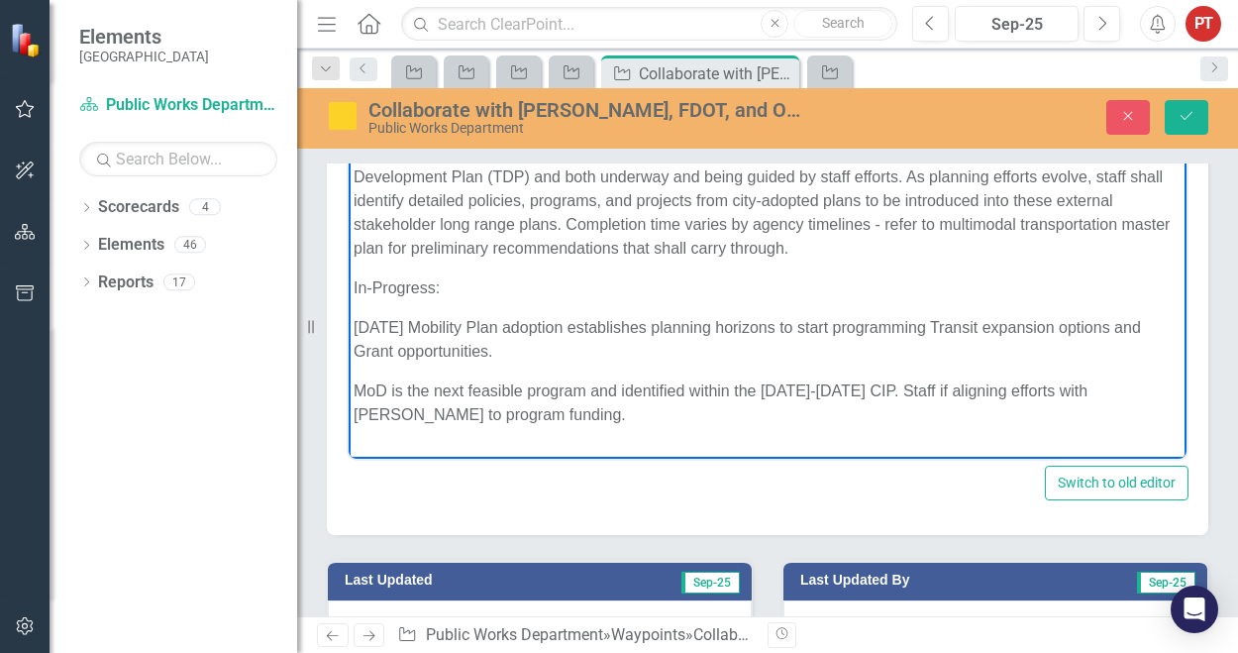
drag, startPoint x: 538, startPoint y: 358, endPoint x: 550, endPoint y: 373, distance: 19.0
click at [538, 358] on p "9/25/25 Mobility Plan adoption establishes planning horizons to start programmi…" at bounding box center [767, 340] width 828 height 48
click at [962, 251] on p "Transportation Planning is actively working with the MPO and LeeTran to expand …" at bounding box center [767, 189] width 828 height 143
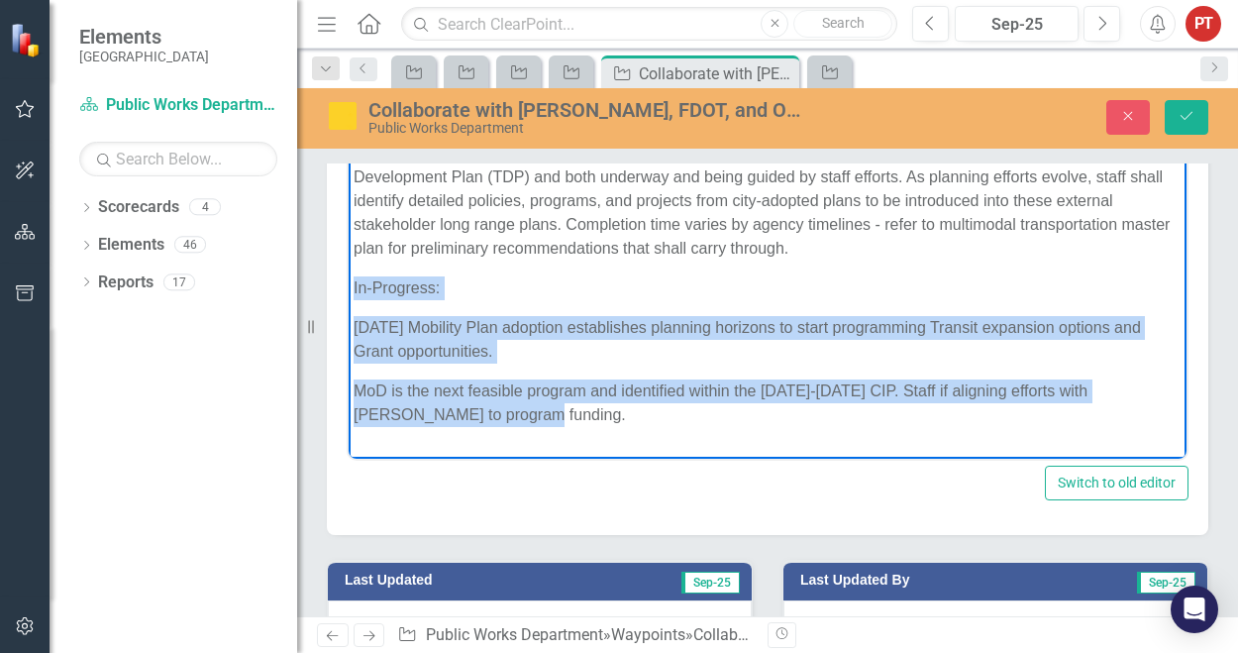
drag, startPoint x: 531, startPoint y: 419, endPoint x: 420, endPoint y: 284, distance: 174.4
click at [349, 279] on html "Transportation Planning is actively working with the MPO and LeeTran to expand …" at bounding box center [768, 280] width 838 height 335
click at [512, 97] on icon "Bold" at bounding box center [507, 90] width 11 height 14
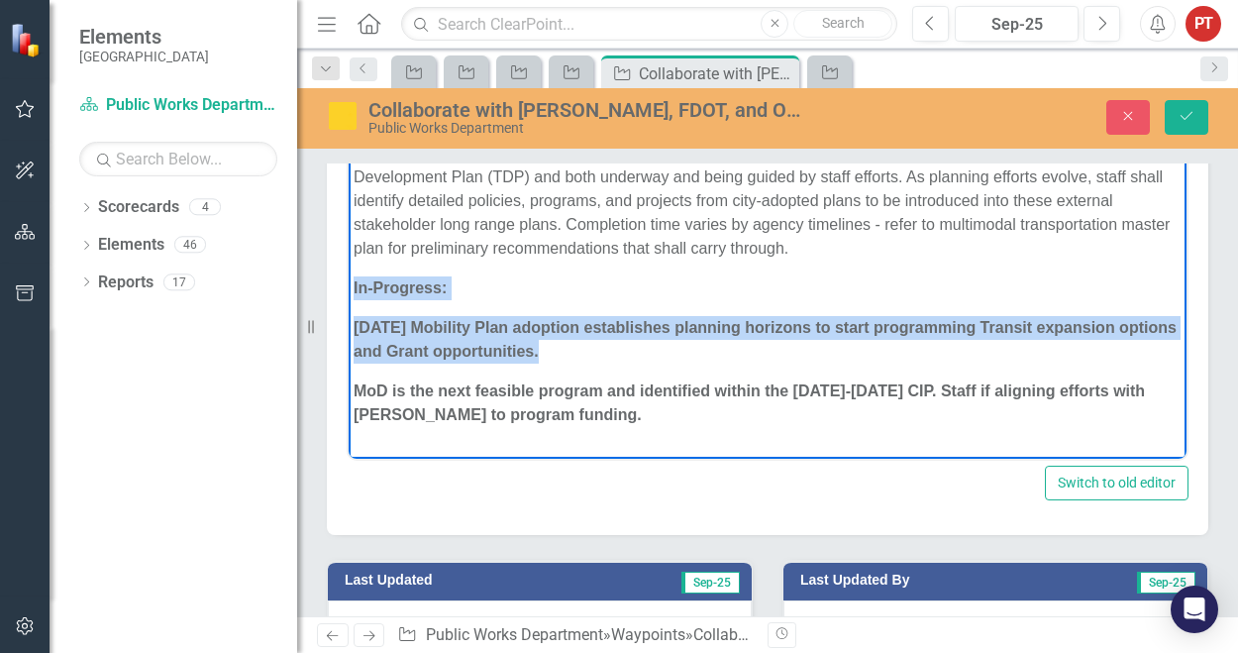
click at [603, 265] on body "Transportation Planning is actively working with the MPO and LeeTran to expand …" at bounding box center [768, 280] width 838 height 335
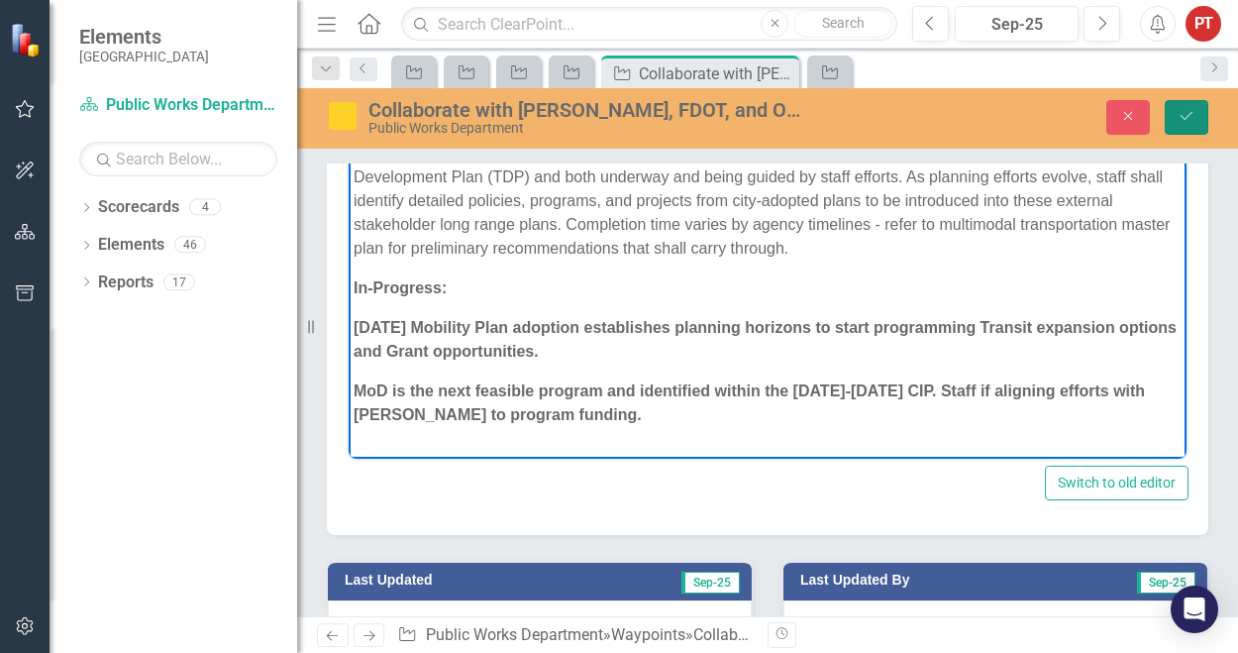
click at [1180, 126] on button "Save" at bounding box center [1186, 117] width 44 height 35
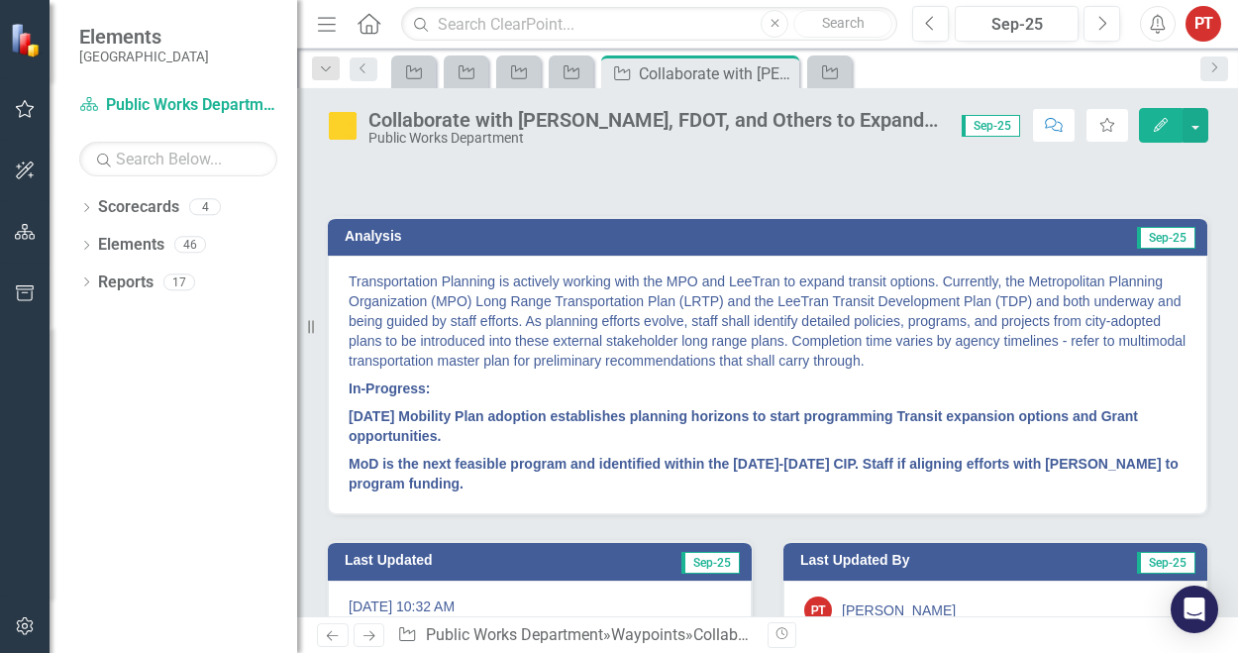
scroll to position [257, 0]
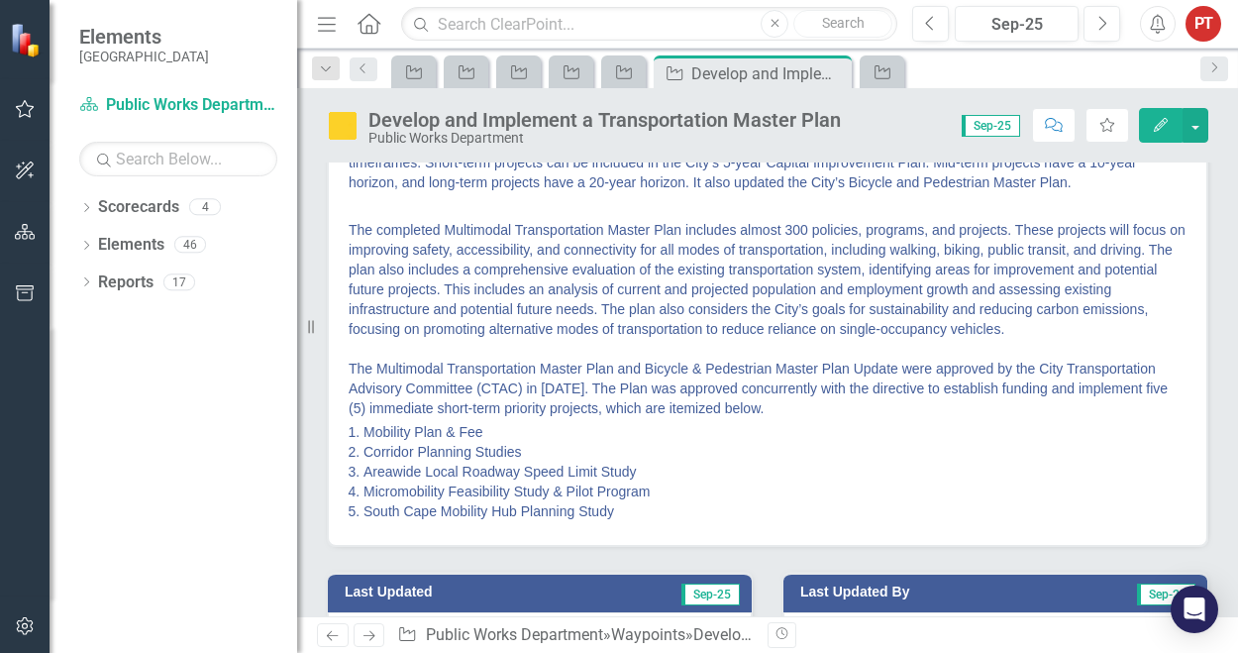
scroll to position [475, 0]
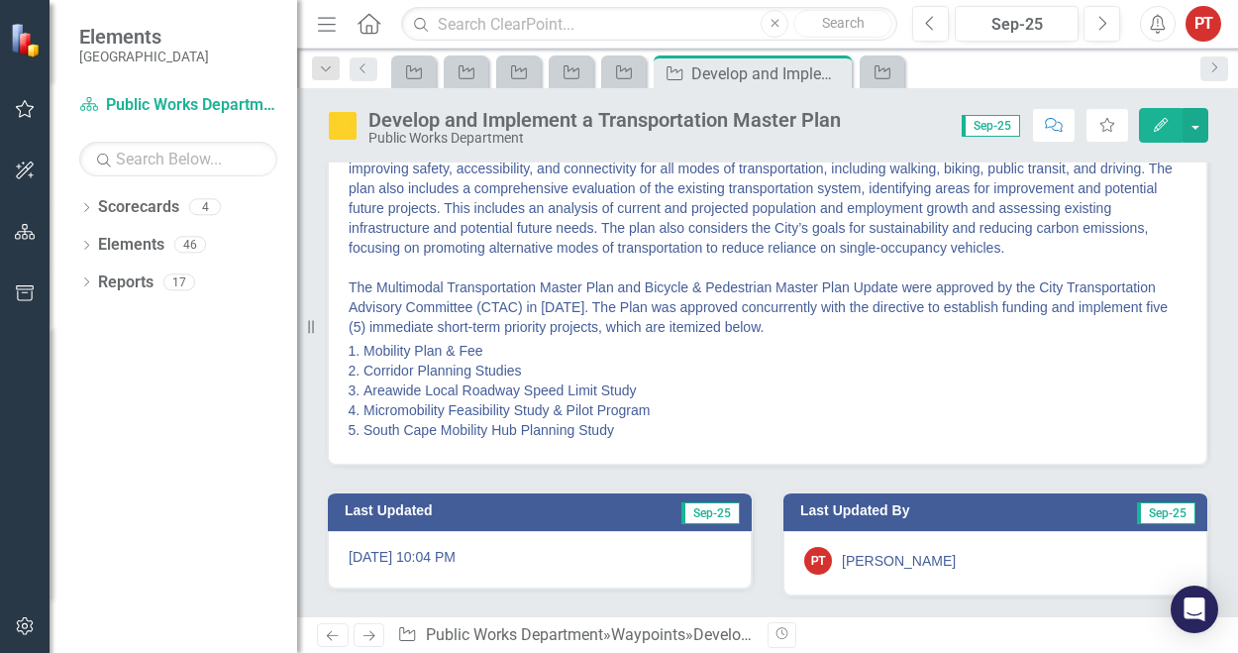
click at [496, 396] on li "Areawide Local Roadway Speed Limit Study" at bounding box center [774, 390] width 823 height 20
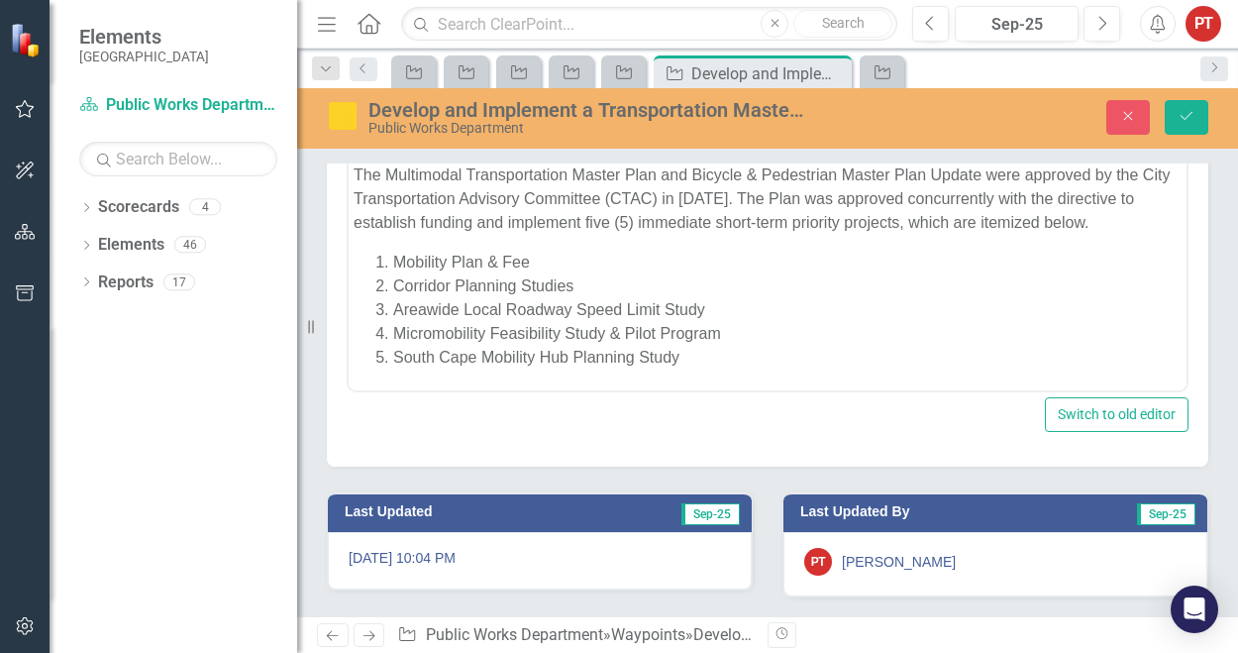
scroll to position [297, 0]
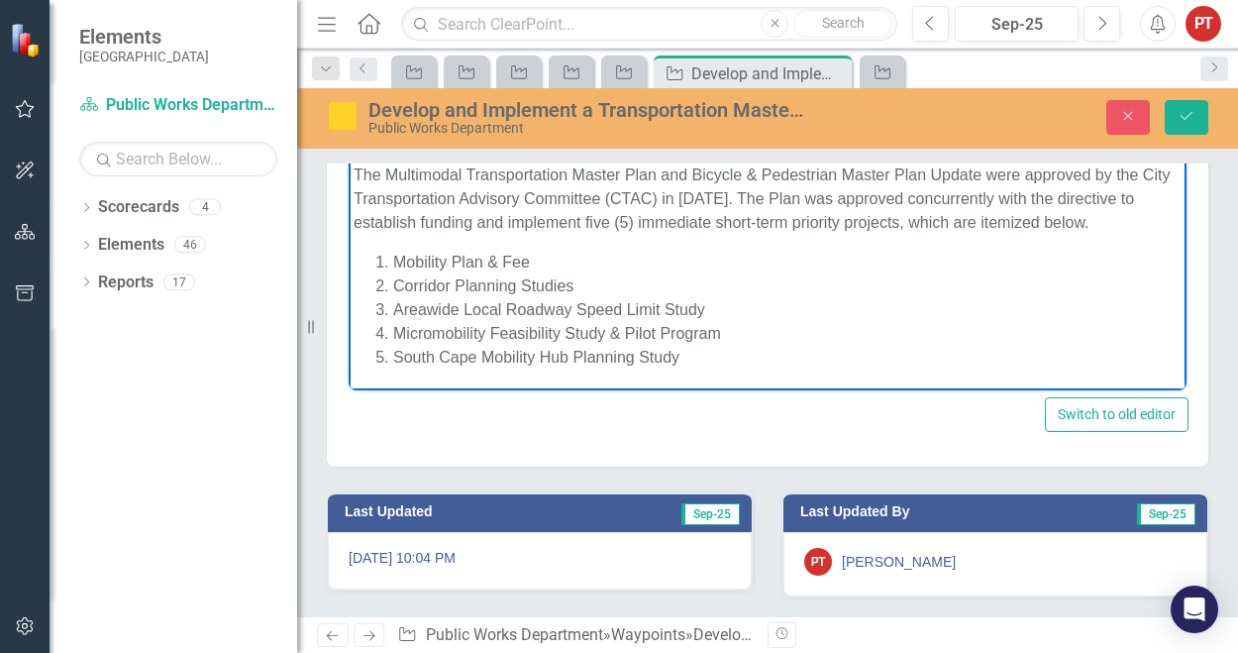
click at [747, 366] on li "South Cape Mobility Hub Planning Study" at bounding box center [787, 358] width 788 height 24
click at [715, 355] on li "South Cape Mobility Hub Planning Study" at bounding box center [787, 358] width 788 height 24
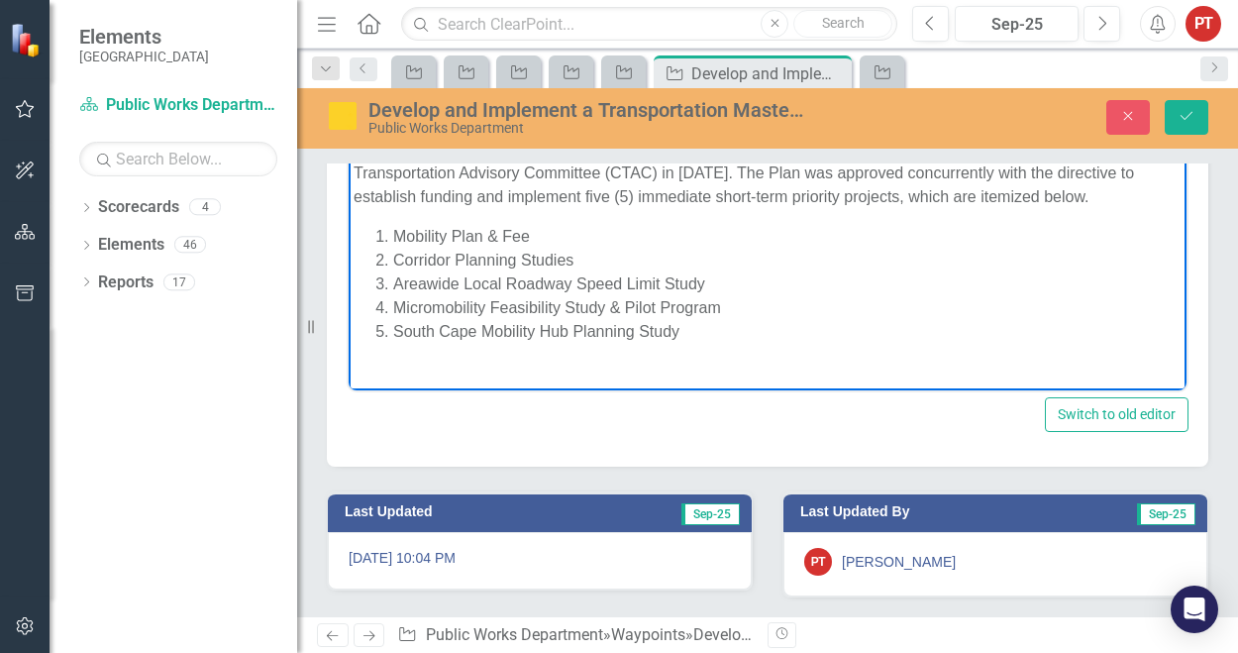
scroll to position [315, 0]
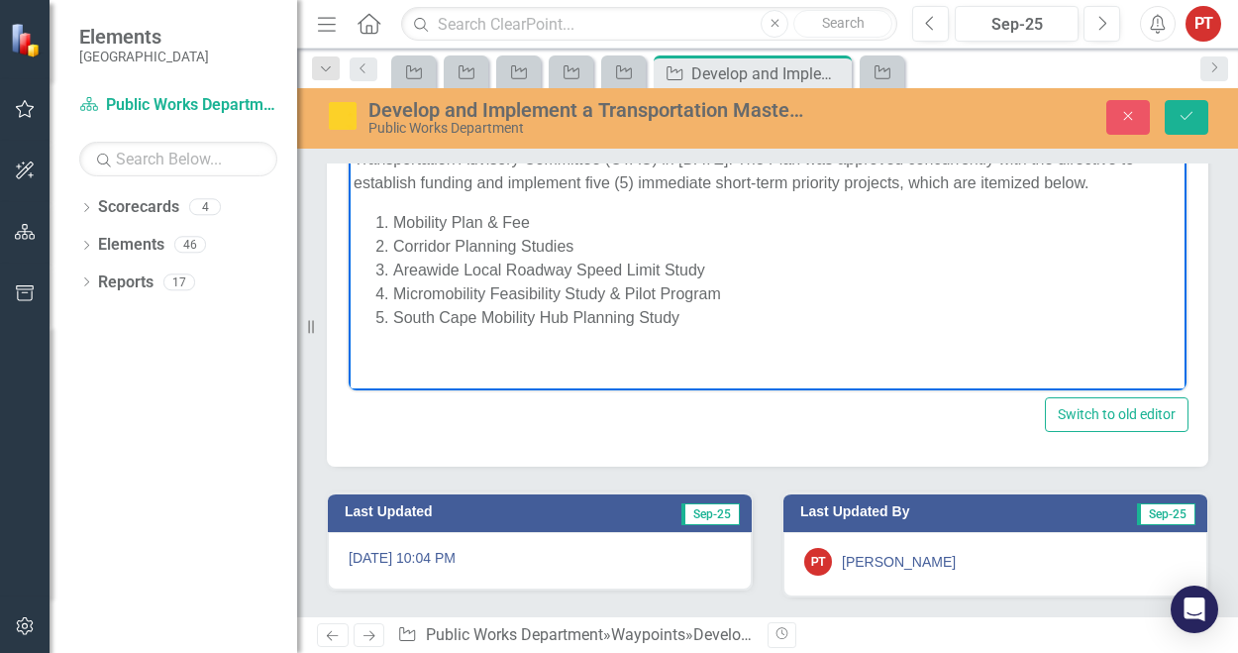
click at [1105, 304] on li "Micromobility Feasibility Study & Pilot Program" at bounding box center [787, 294] width 788 height 24
click at [428, 366] on p "Rich Text Area. Press ALT-0 for help." at bounding box center [767, 358] width 828 height 24
paste body "Rich Text Area. Press ALT-0 for help."
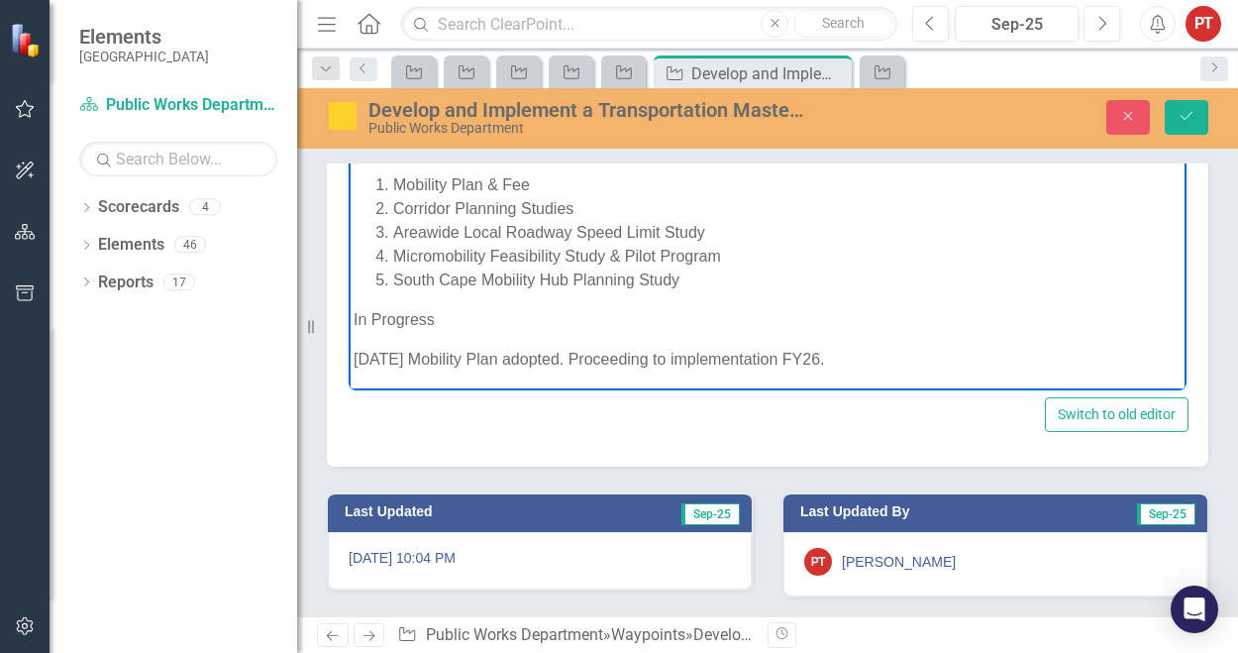
drag, startPoint x: 438, startPoint y: 346, endPoint x: 1008, endPoint y: 233, distance: 581.4
click at [438, 332] on p "In Progress" at bounding box center [767, 320] width 828 height 24
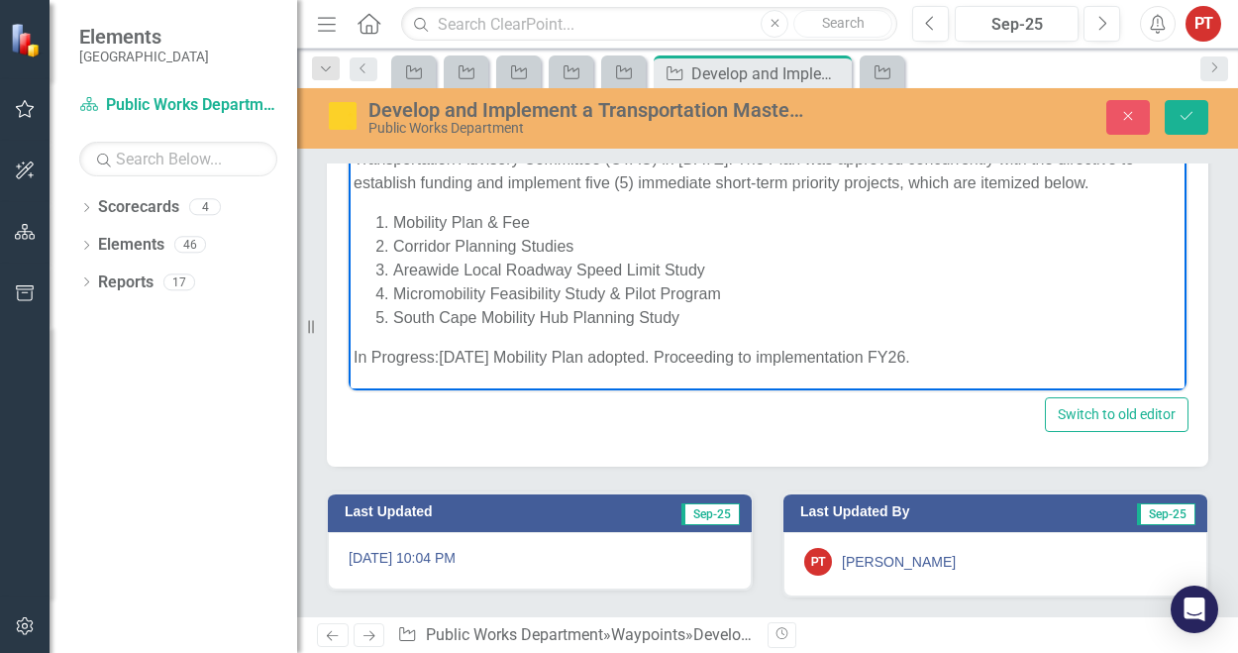
scroll to position [337, 0]
drag, startPoint x: 930, startPoint y: 355, endPoint x: 348, endPoint y: 364, distance: 582.3
click at [349, 364] on body "Plan completed in FY 2024. Amendment #1 Traffic Data completed in FY 2025. The …" at bounding box center [768, 60] width 838 height 659
drag, startPoint x: 715, startPoint y: 367, endPoint x: 893, endPoint y: 365, distance: 178.2
click at [893, 365] on p "In Progress: [DATE] Mobility Plan adopted. Proceeding to implementation FY26." at bounding box center [767, 358] width 828 height 24
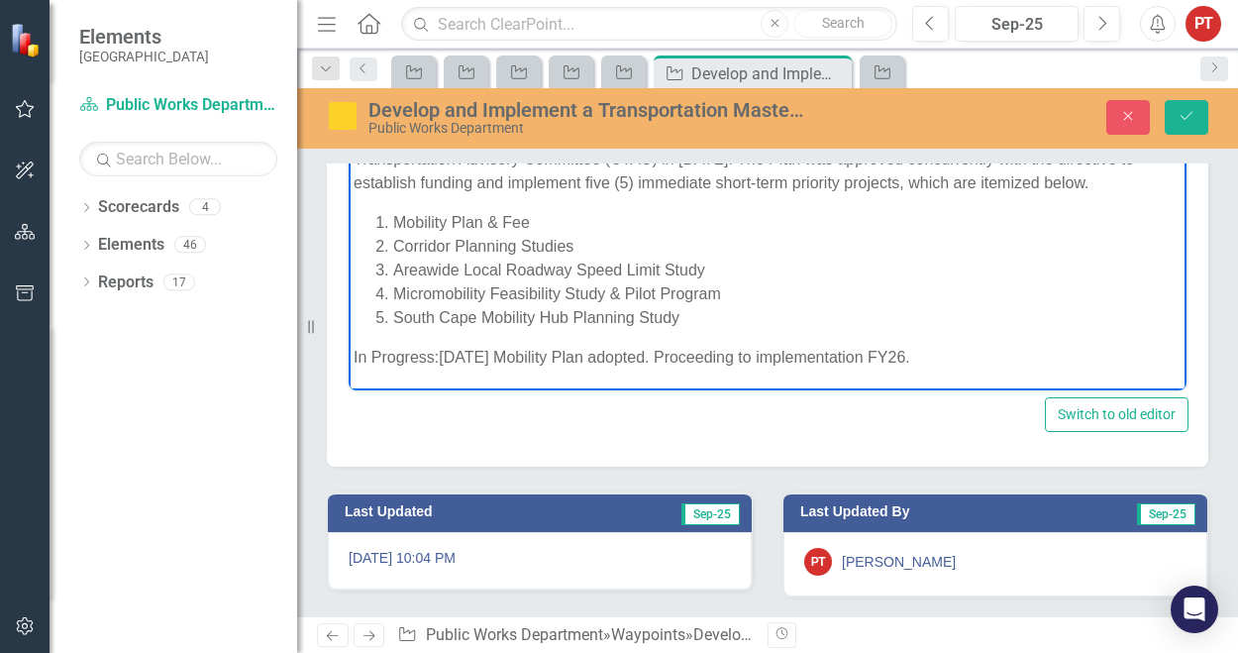
click at [884, 355] on p "In Progress: [DATE] Mobility Plan adopted. Proceeding to implementation FY26." at bounding box center [767, 358] width 828 height 24
click at [885, 355] on p "In Progress: [DATE] Mobility Plan adopted. Proceeding to implementation FY26." at bounding box center [767, 358] width 828 height 24
drag, startPoint x: 922, startPoint y: 358, endPoint x: 665, endPoint y: 402, distance: 260.1
click at [349, 344] on html "Plan completed in FY 2024. Amendment #1 Traffic Data completed in FY 2025. The …" at bounding box center [768, 60] width 838 height 659
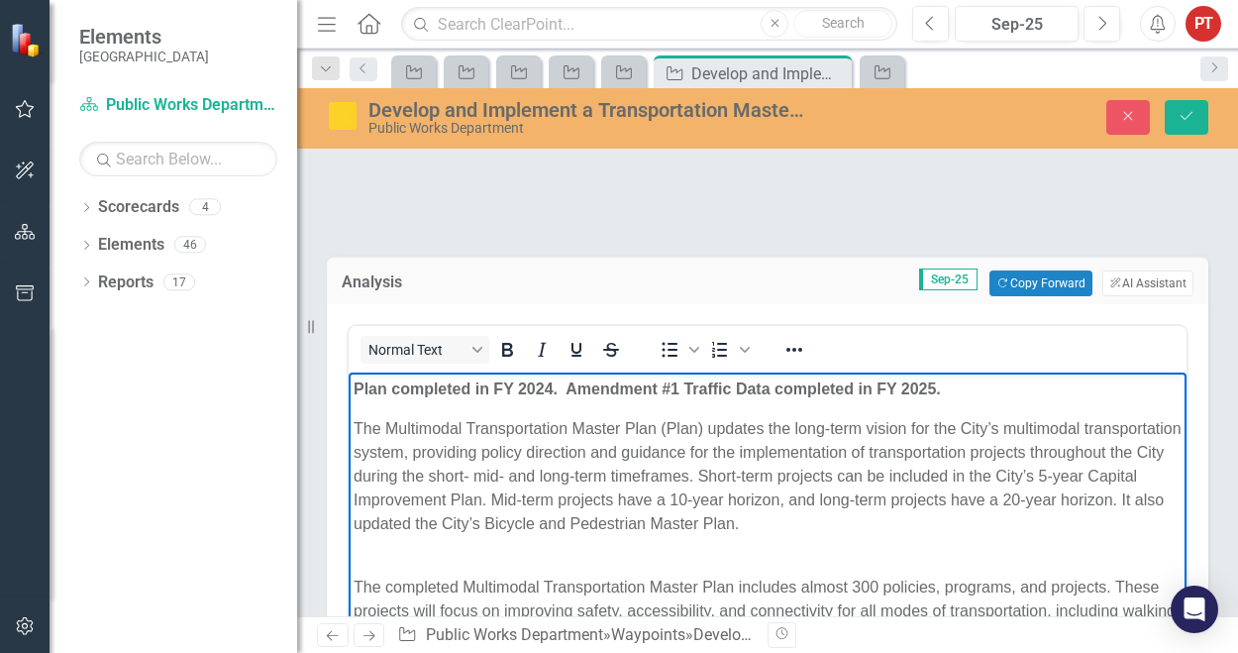
scroll to position [52, 0]
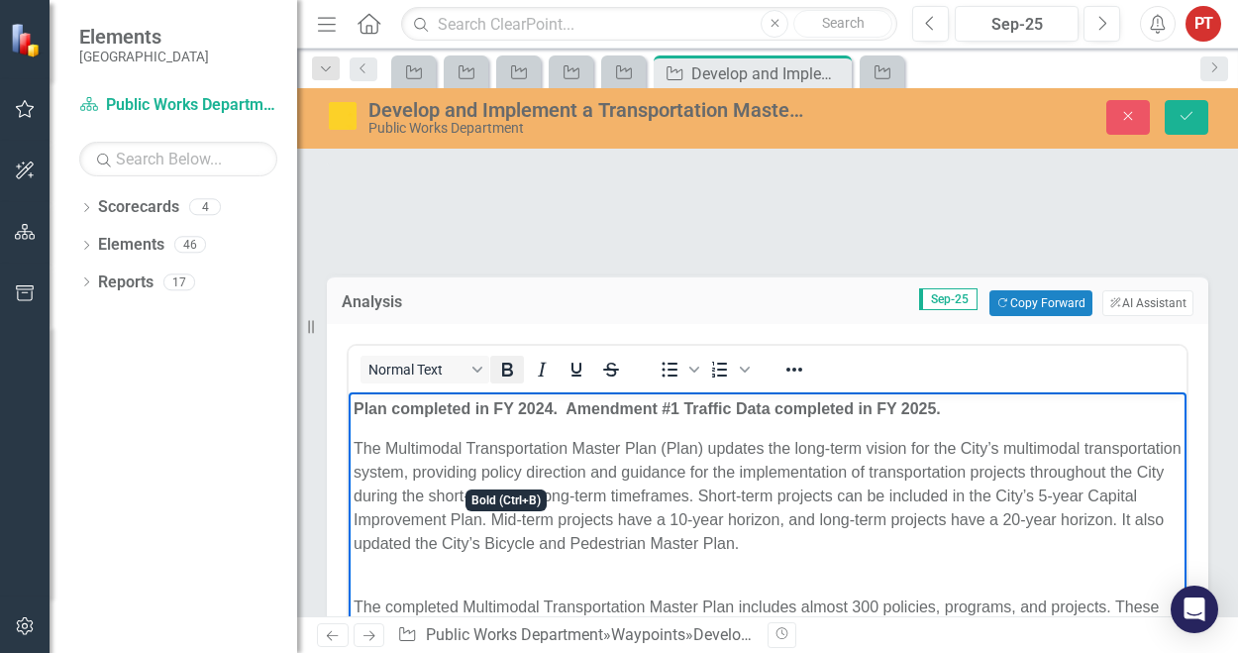
click at [505, 381] on icon "Bold" at bounding box center [507, 369] width 24 height 24
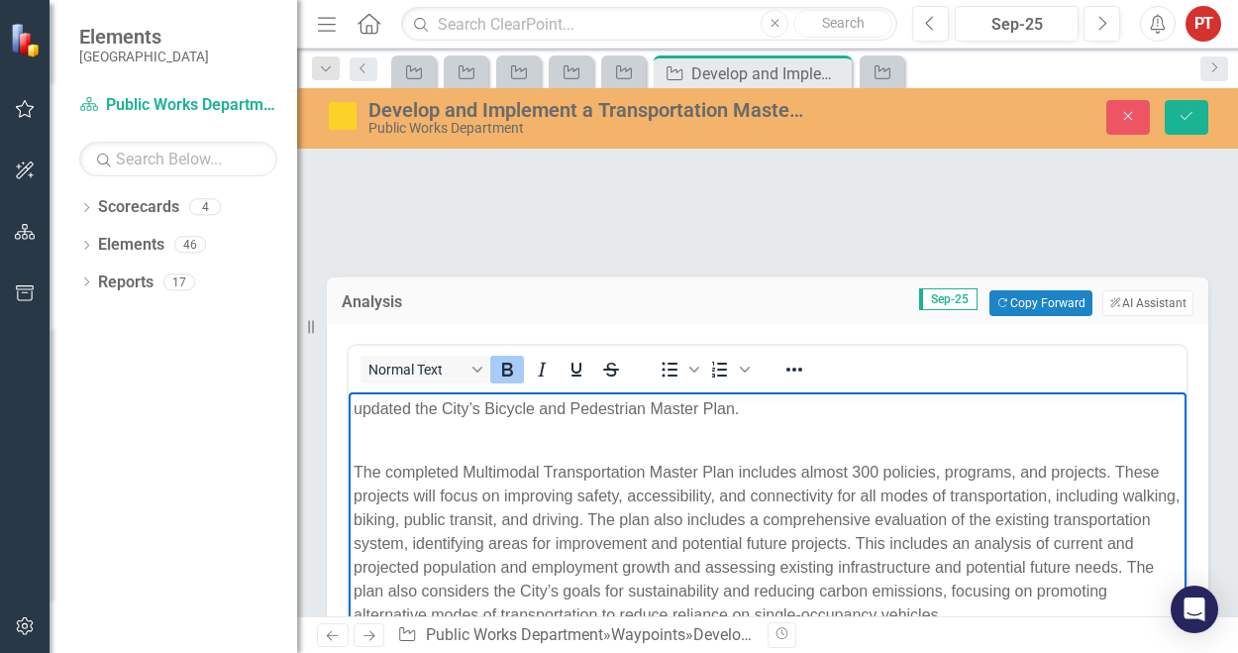
scroll to position [337, 0]
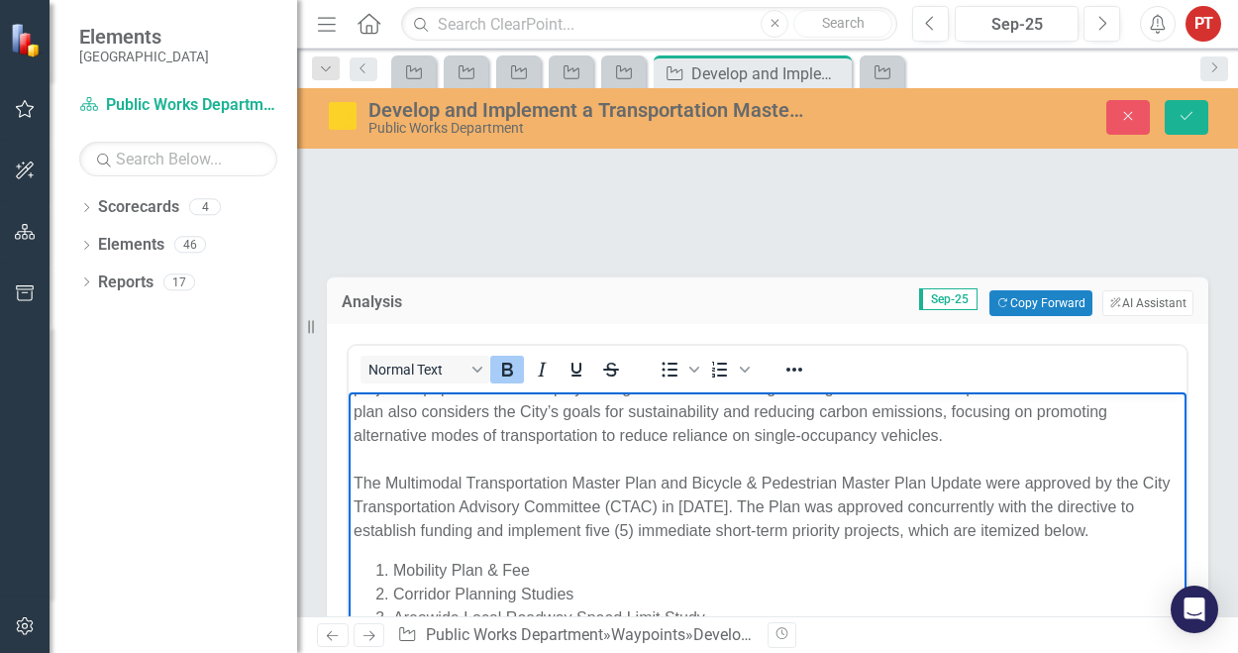
click at [860, 493] on p "The completed Multimodal Transportation Master Plan includes almost 300 policie…" at bounding box center [767, 411] width 828 height 261
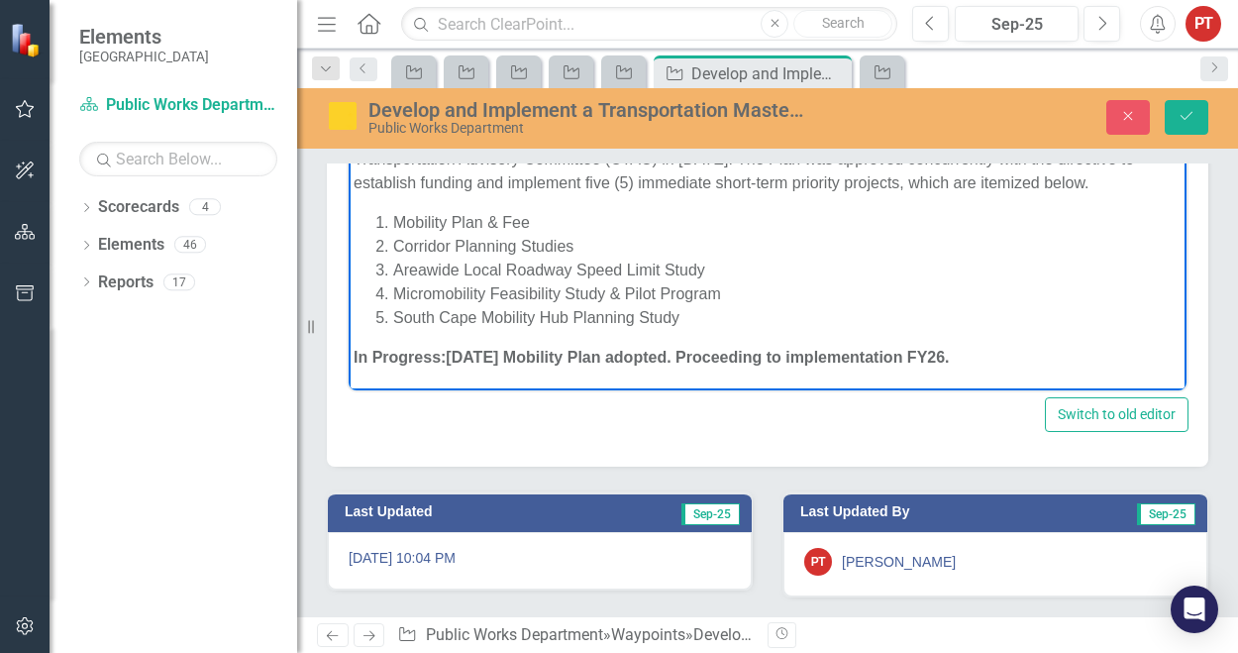
scroll to position [350, 0]
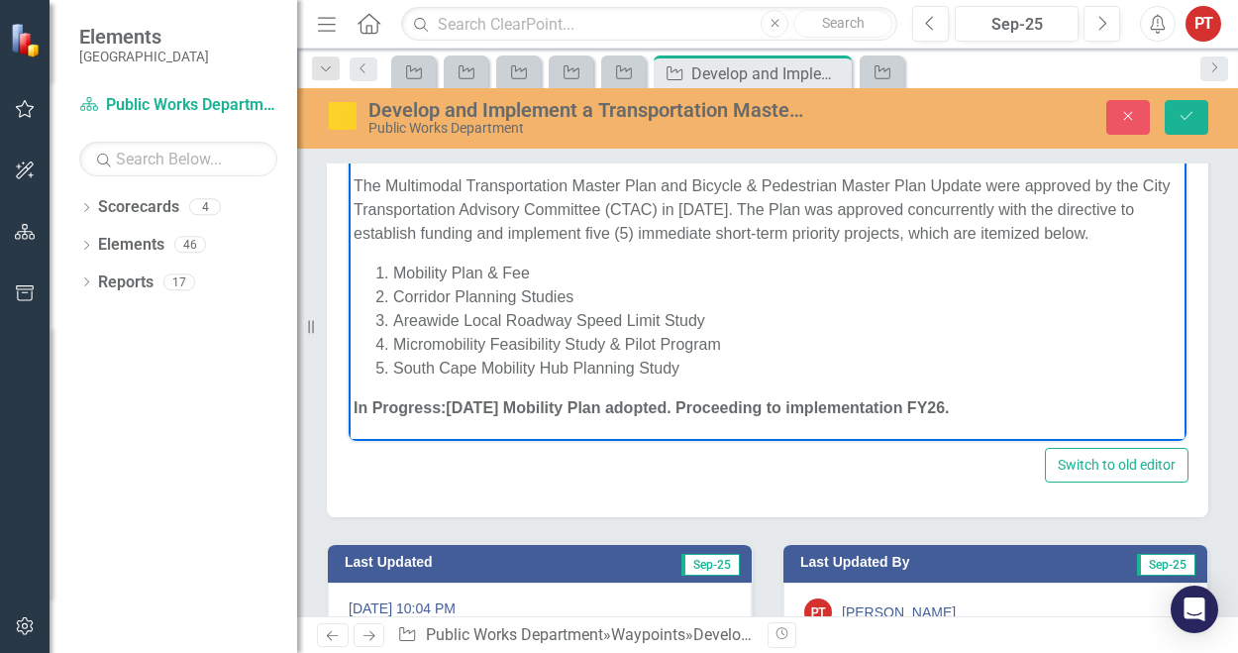
click at [883, 409] on strong "In Progress: [DATE] Mobility Plan adopted. Proceeding to implementation FY26." at bounding box center [651, 407] width 596 height 17
click at [1189, 115] on icon "Save" at bounding box center [1186, 116] width 18 height 14
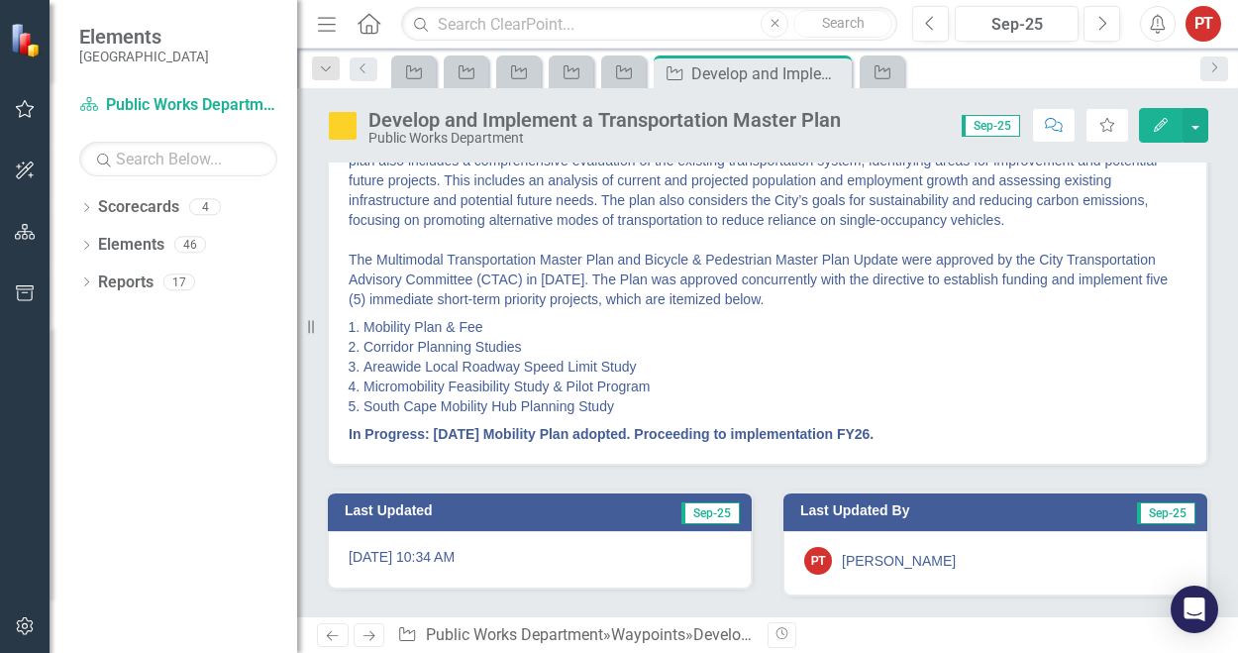
scroll to position [504, 0]
click at [883, 347] on li "Corridor Planning Studies" at bounding box center [774, 347] width 823 height 20
click at [598, 396] on li "Micromobility Feasibility Study & Pilot Program" at bounding box center [774, 386] width 823 height 20
click at [546, 409] on li "South Cape Mobility Hub Planning Study" at bounding box center [774, 406] width 823 height 20
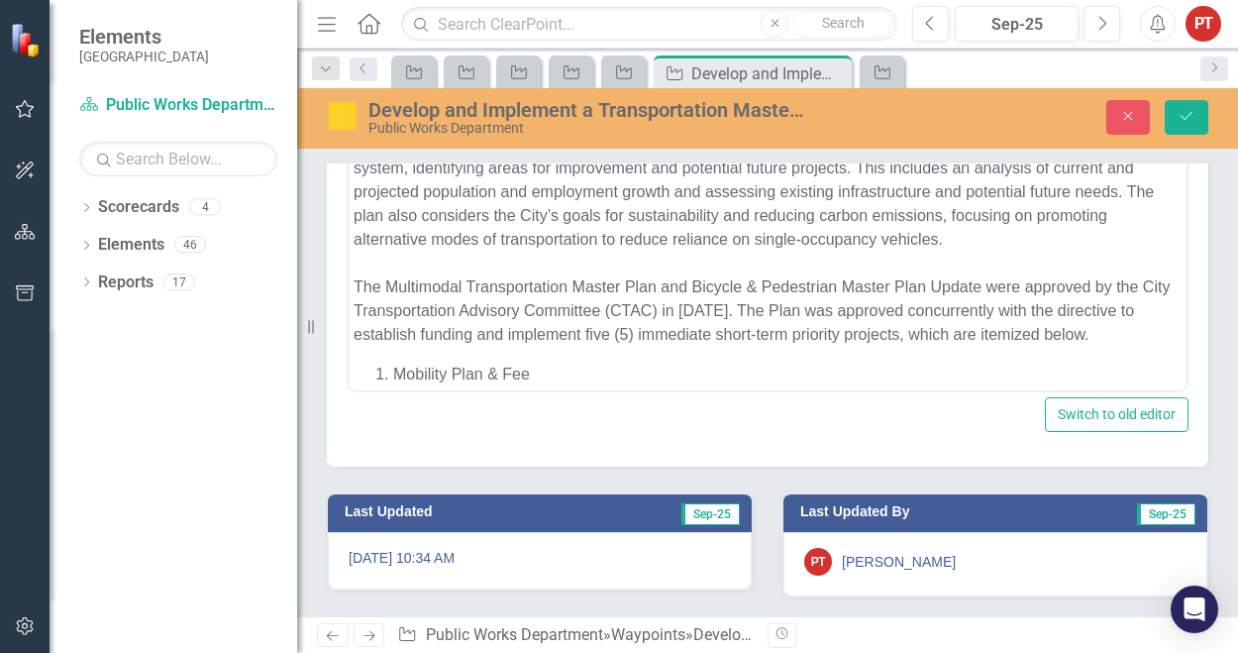
scroll to position [337, 0]
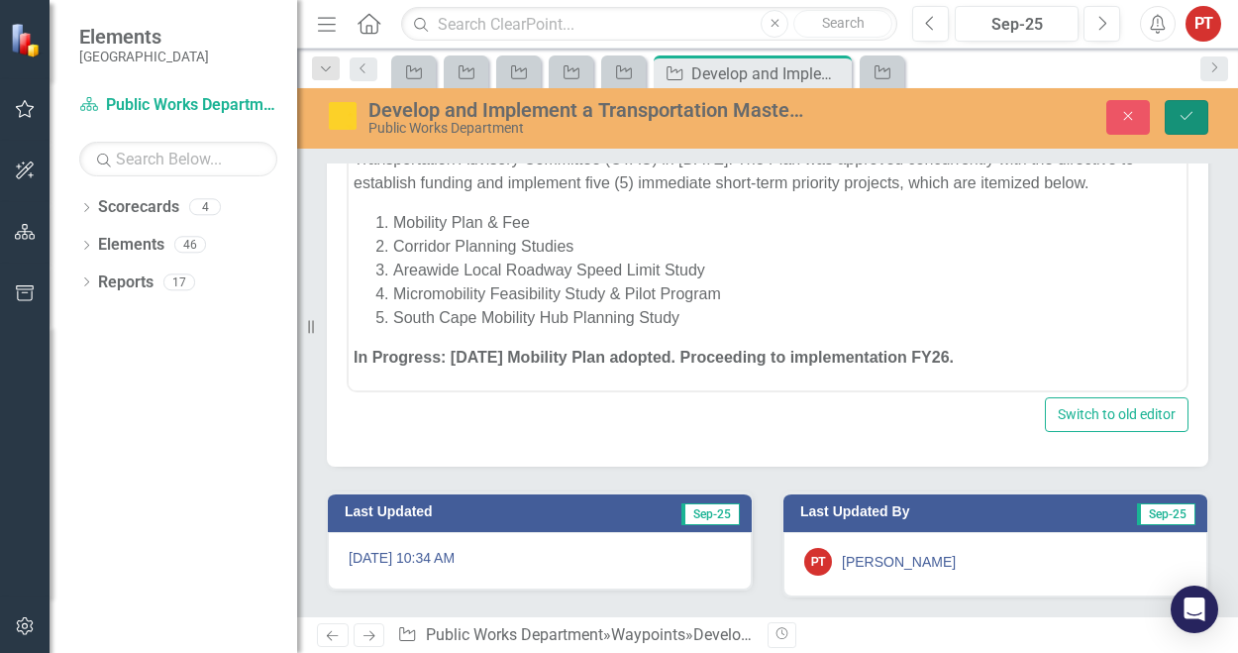
click at [1188, 120] on icon "Save" at bounding box center [1186, 116] width 18 height 14
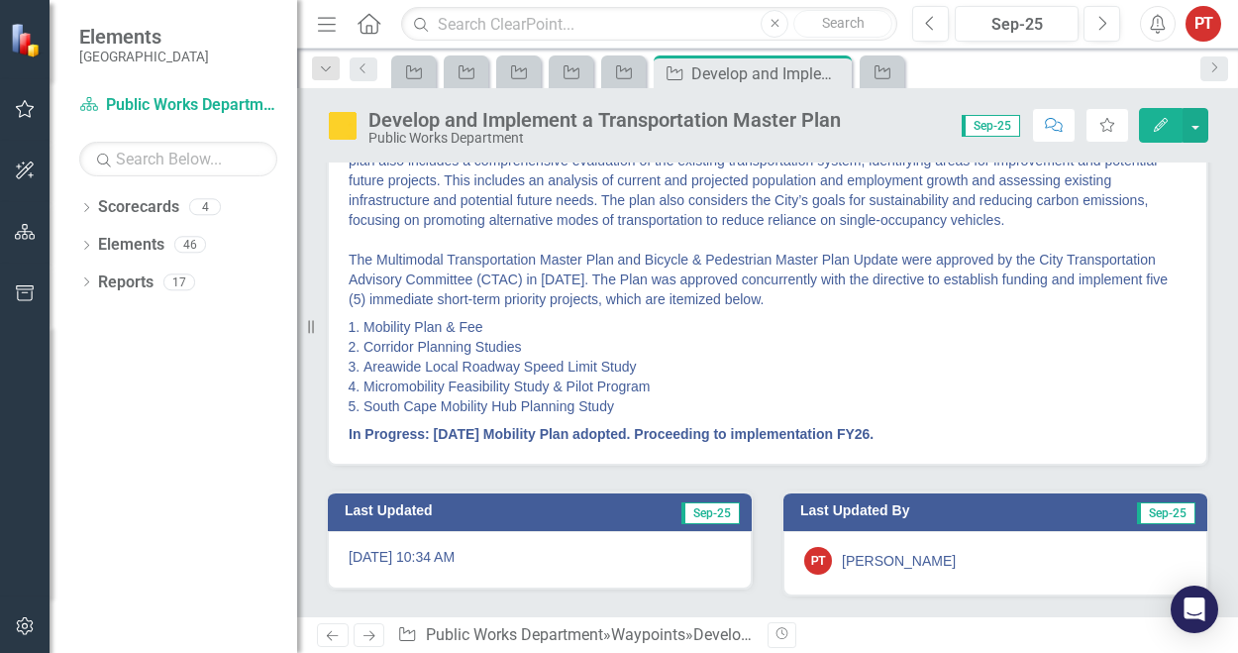
scroll to position [504, 0]
click at [1047, 368] on li "Areawide Local Roadway Speed Limit Study" at bounding box center [774, 366] width 823 height 20
